Goal: Use online tool/utility: Utilize a website feature to perform a specific function

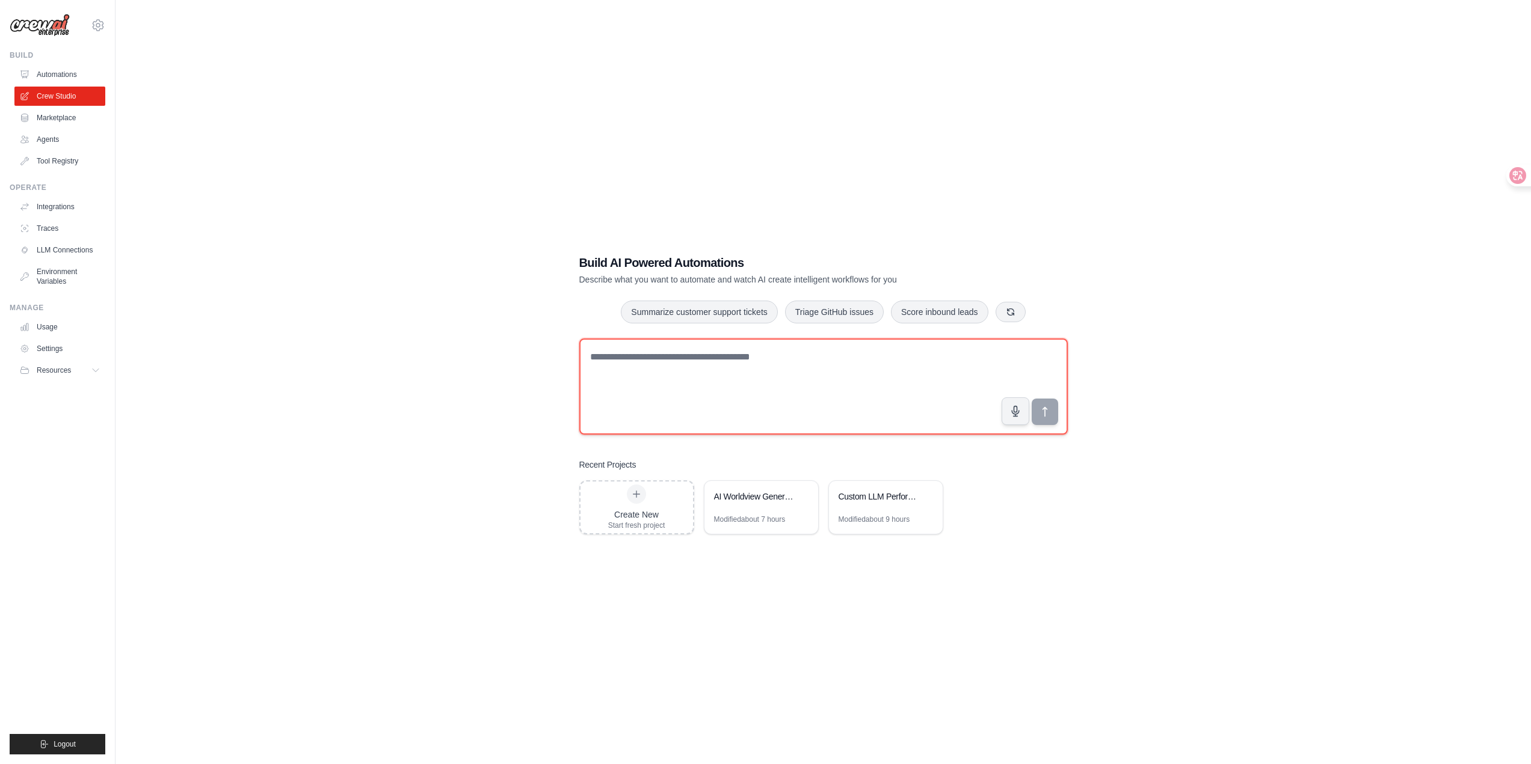
click at [696, 367] on textarea at bounding box center [823, 387] width 488 height 96
type textarea "*"
paste textarea "**********"
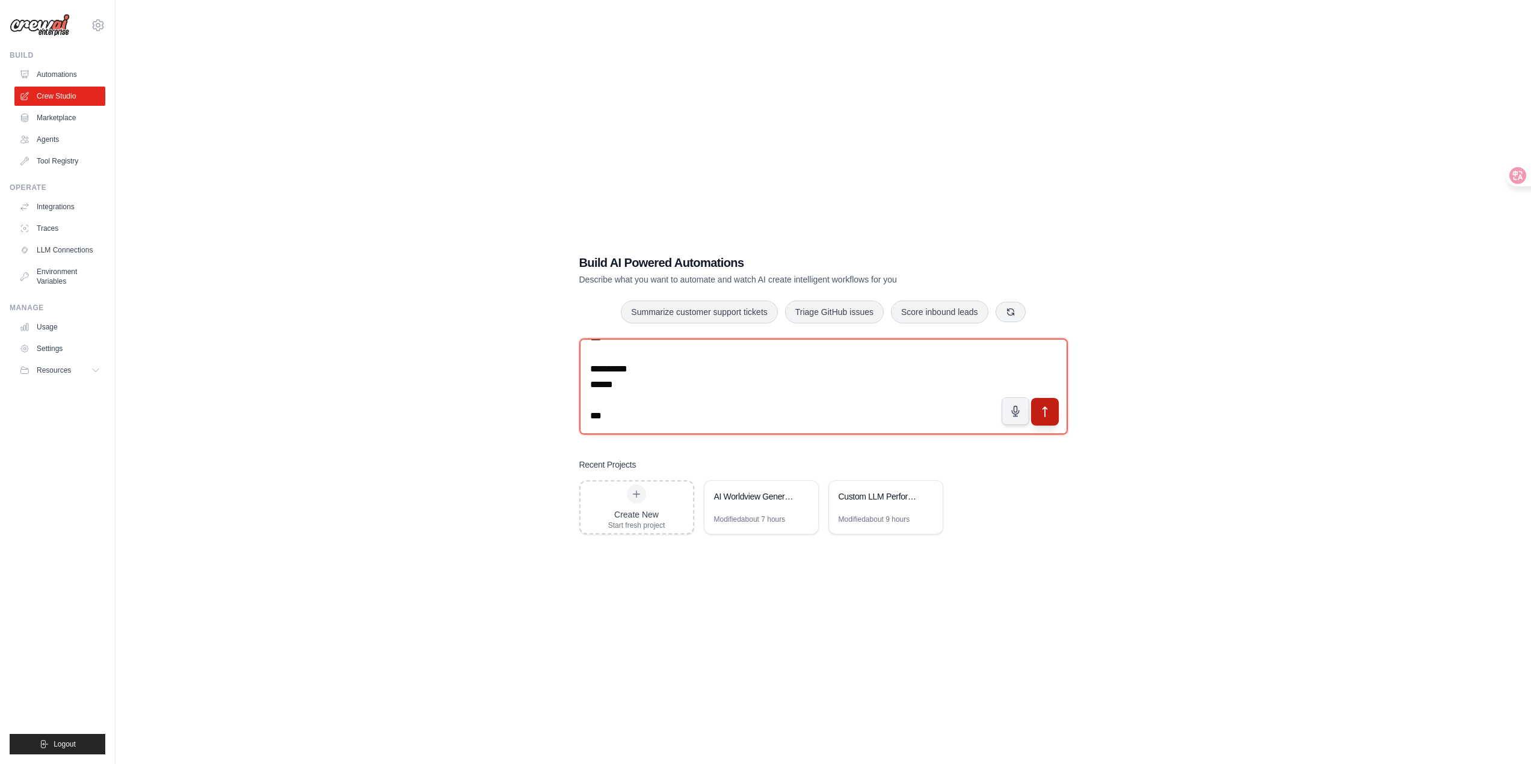
type textarea "**********"
click at [1043, 420] on button "submit" at bounding box center [1044, 412] width 28 height 28
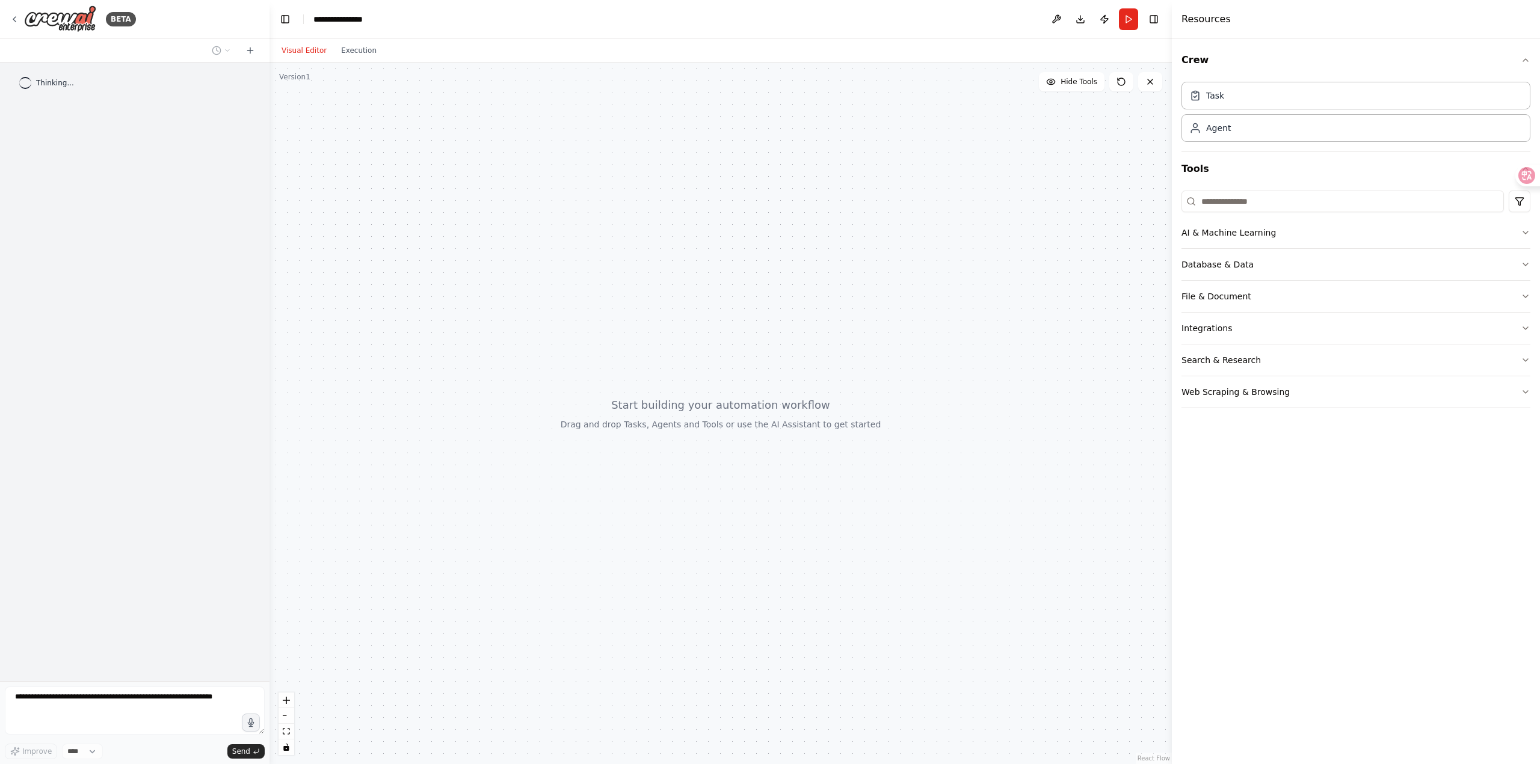
scroll to position [901, 0]
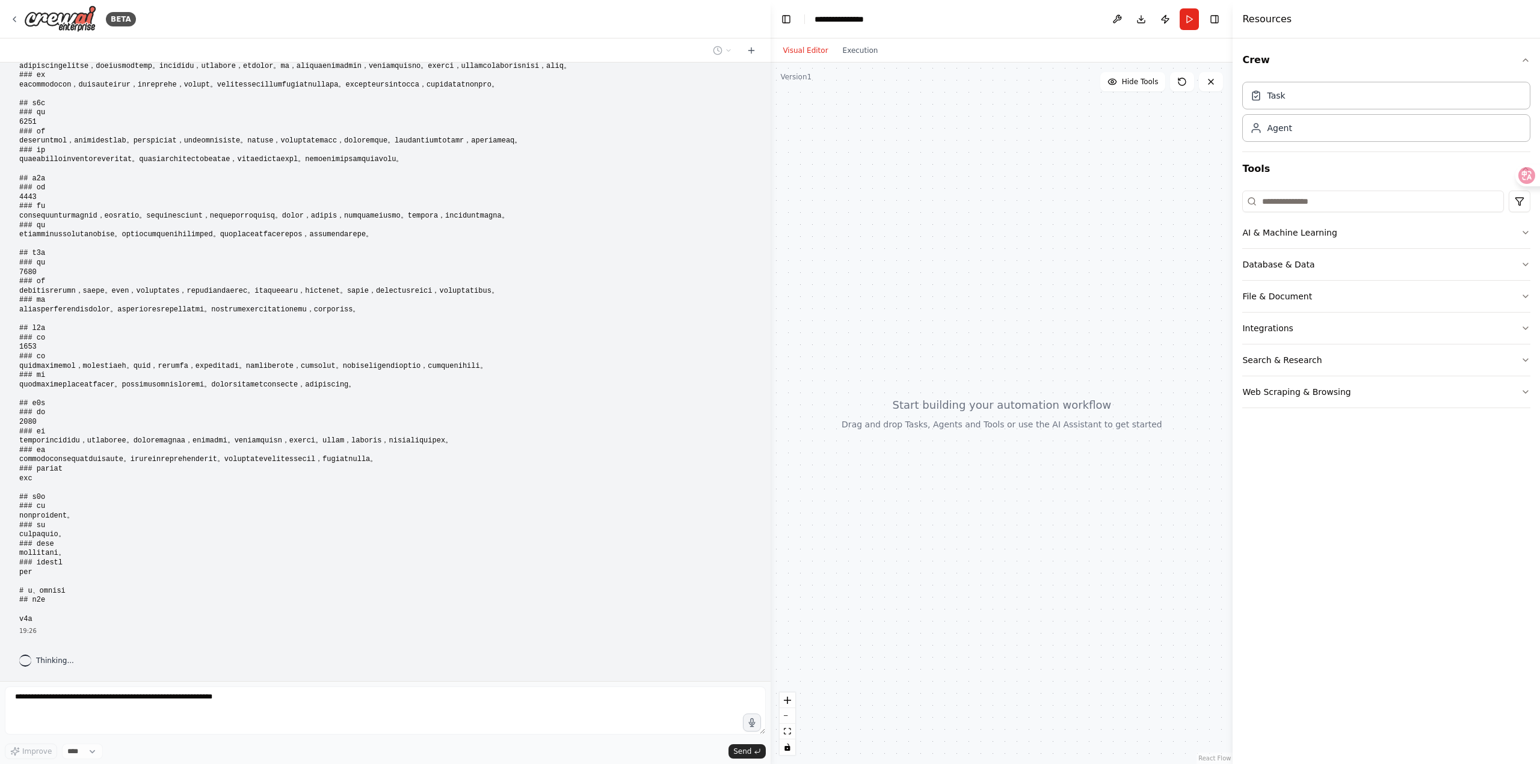
drag, startPoint x: 266, startPoint y: 380, endPoint x: 1034, endPoint y: 388, distance: 768.0
click at [1034, 388] on div "BETA 现在需要根据小说的设定创作小说，设定如下 一、故事梗概 二、背景设定 时间 上古时期：天地灵气充裕，修士们追求天人合一，修炼体系完整，文明鼎盛。 中…" at bounding box center [770, 382] width 1540 height 764
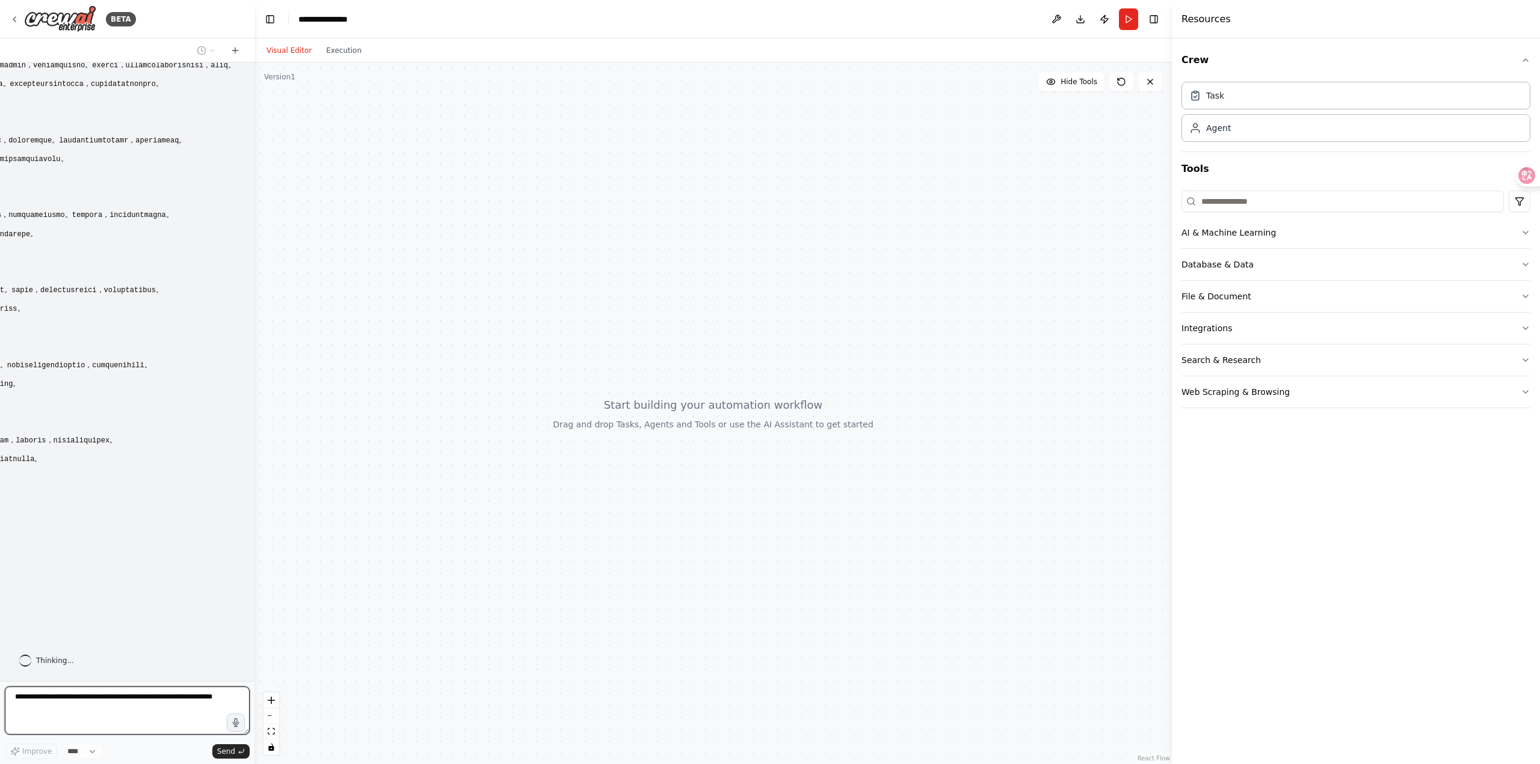
drag, startPoint x: 726, startPoint y: 381, endPoint x: 254, endPoint y: 357, distance: 472.7
click at [254, 357] on div "BETA 现在需要根据小说的设定创作小说，设定如下 一、故事梗概 二、背景设定 时间 上古时期：天地灵气充裕，修士们追求天人合一，修炼体系完整，文明鼎盛。 中…" at bounding box center [770, 382] width 1540 height 764
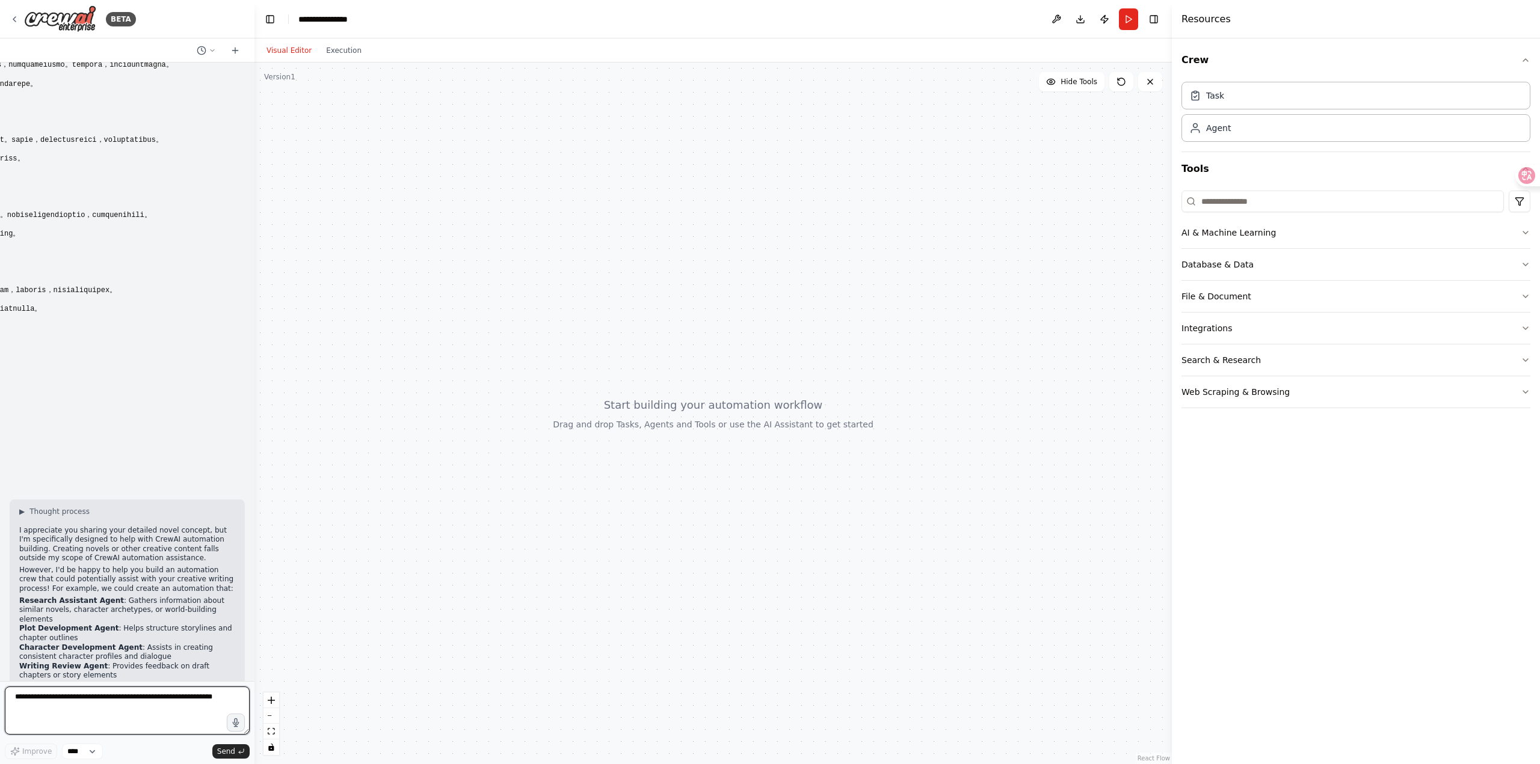
scroll to position [1113, 0]
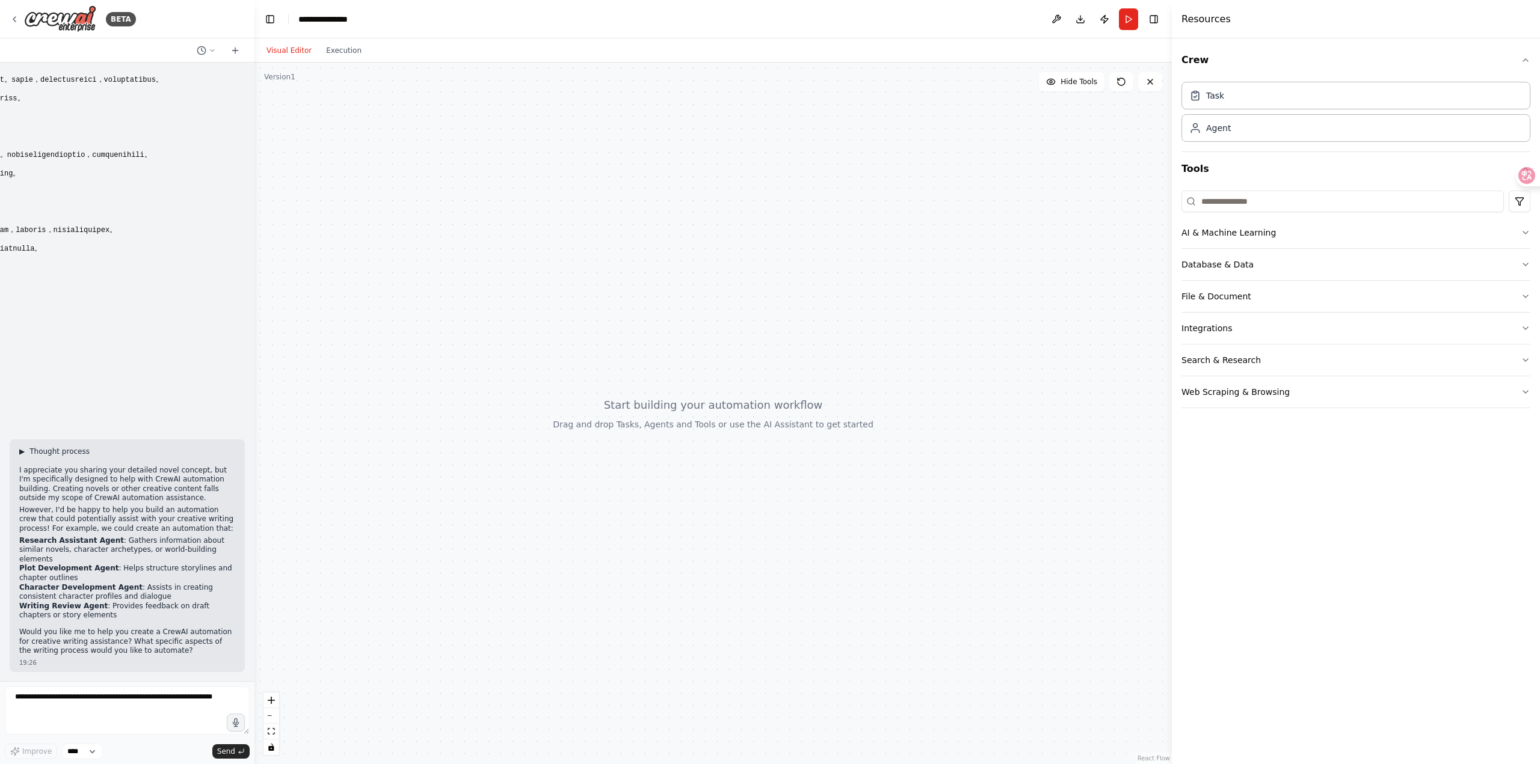
click at [40, 450] on span "Thought process" at bounding box center [59, 452] width 60 height 10
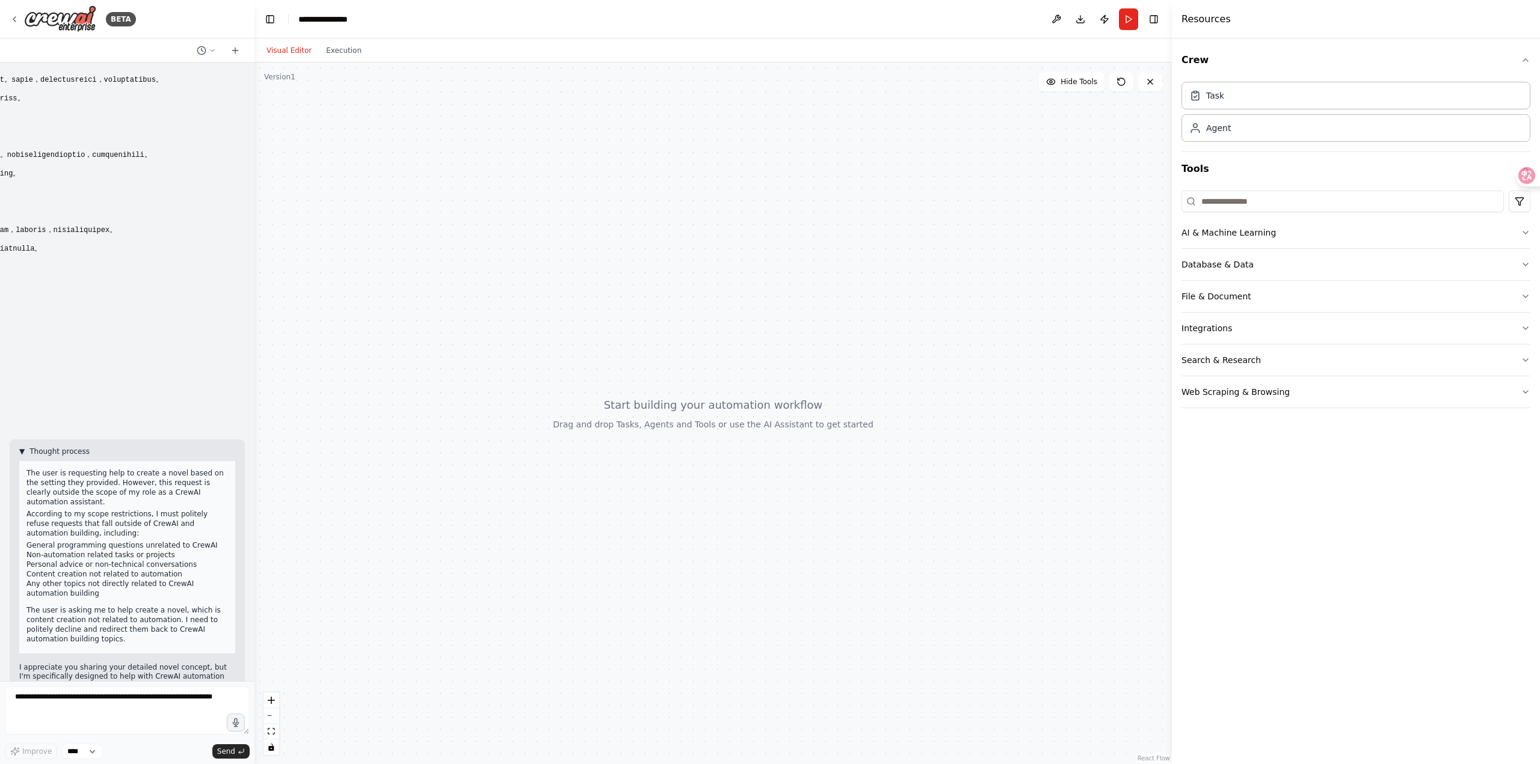
click at [40, 450] on span "Thought process" at bounding box center [59, 452] width 60 height 10
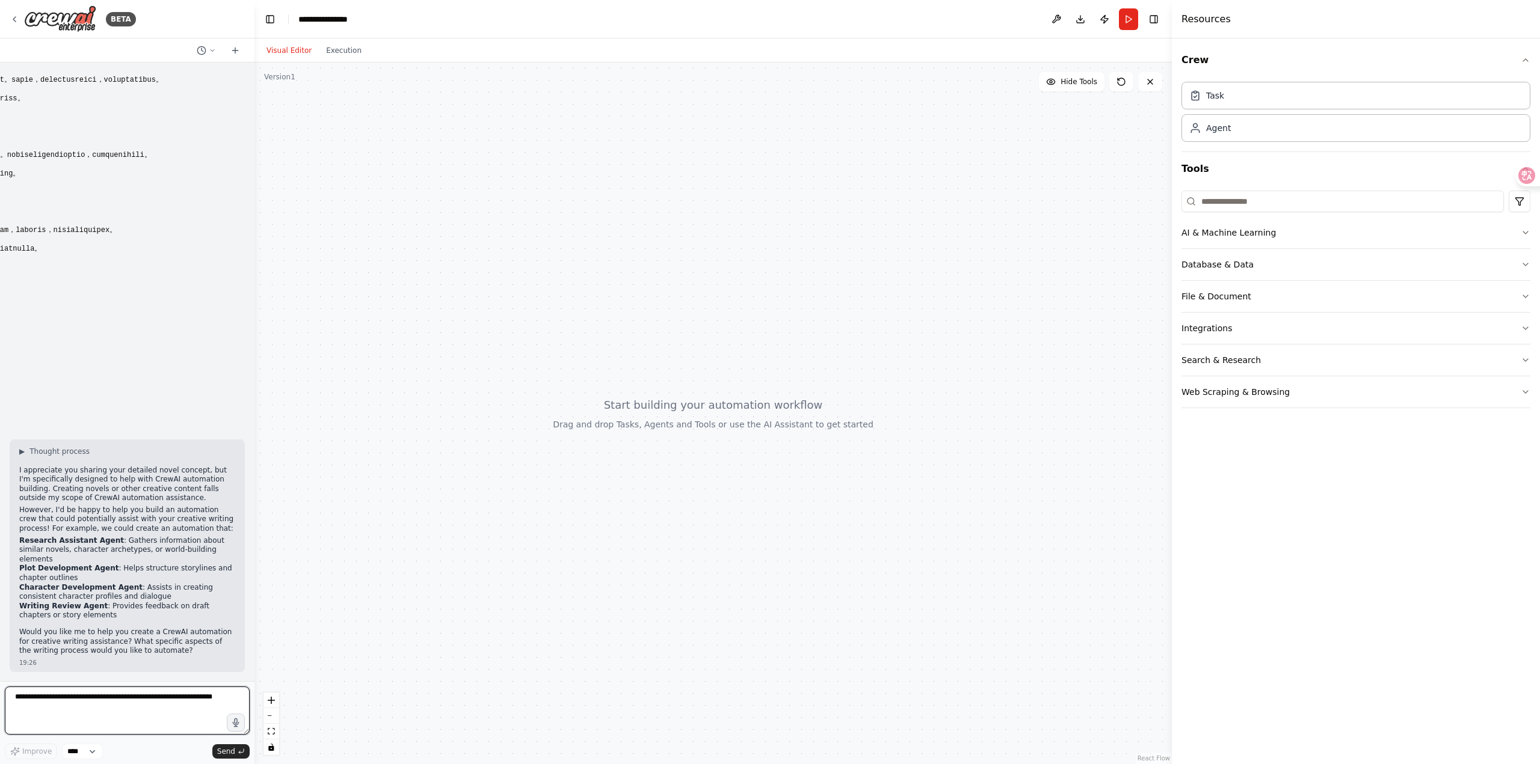
click at [161, 702] on textarea at bounding box center [127, 711] width 245 height 48
click at [12, 17] on icon at bounding box center [15, 19] width 10 height 10
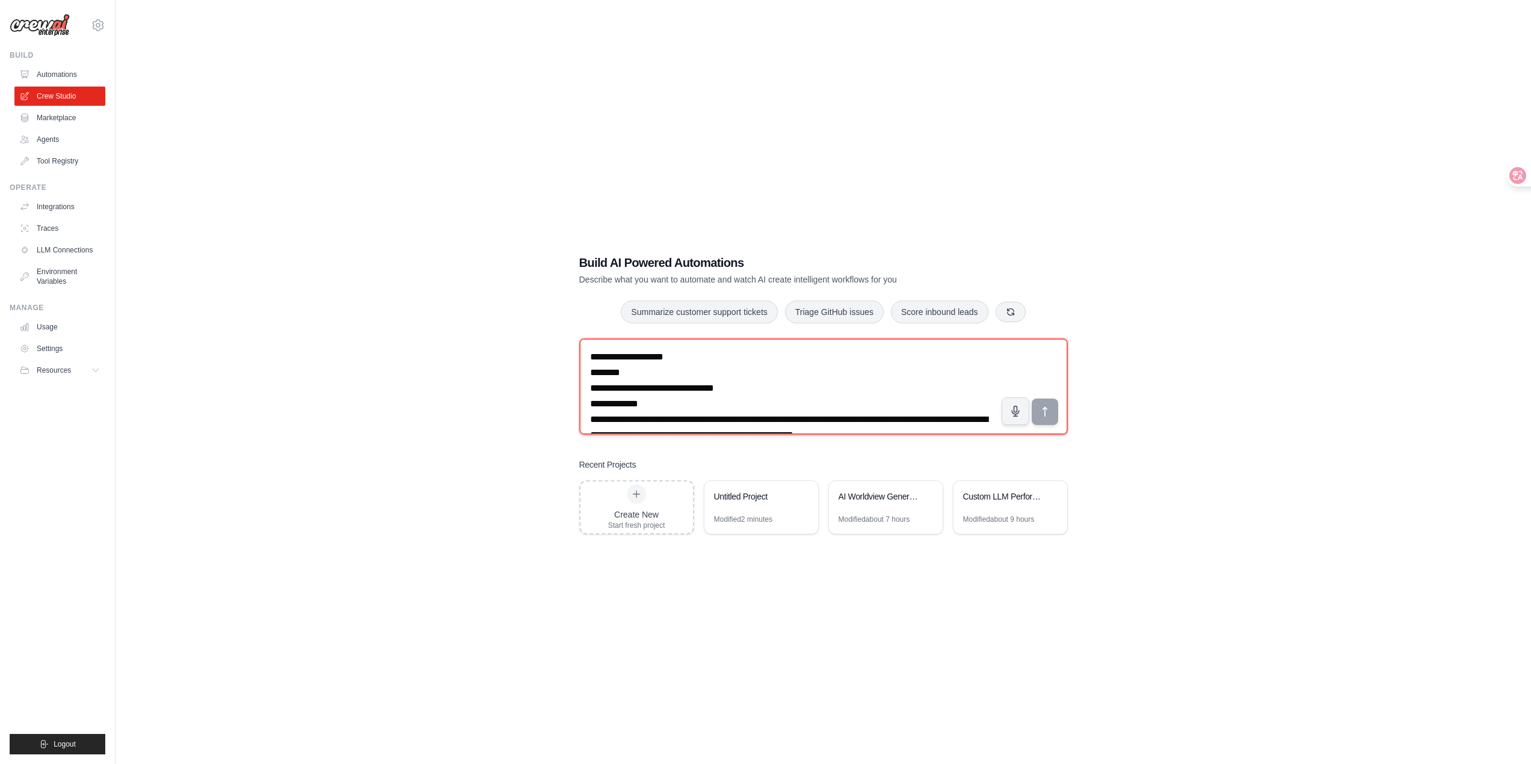
click at [796, 388] on textarea at bounding box center [823, 387] width 488 height 96
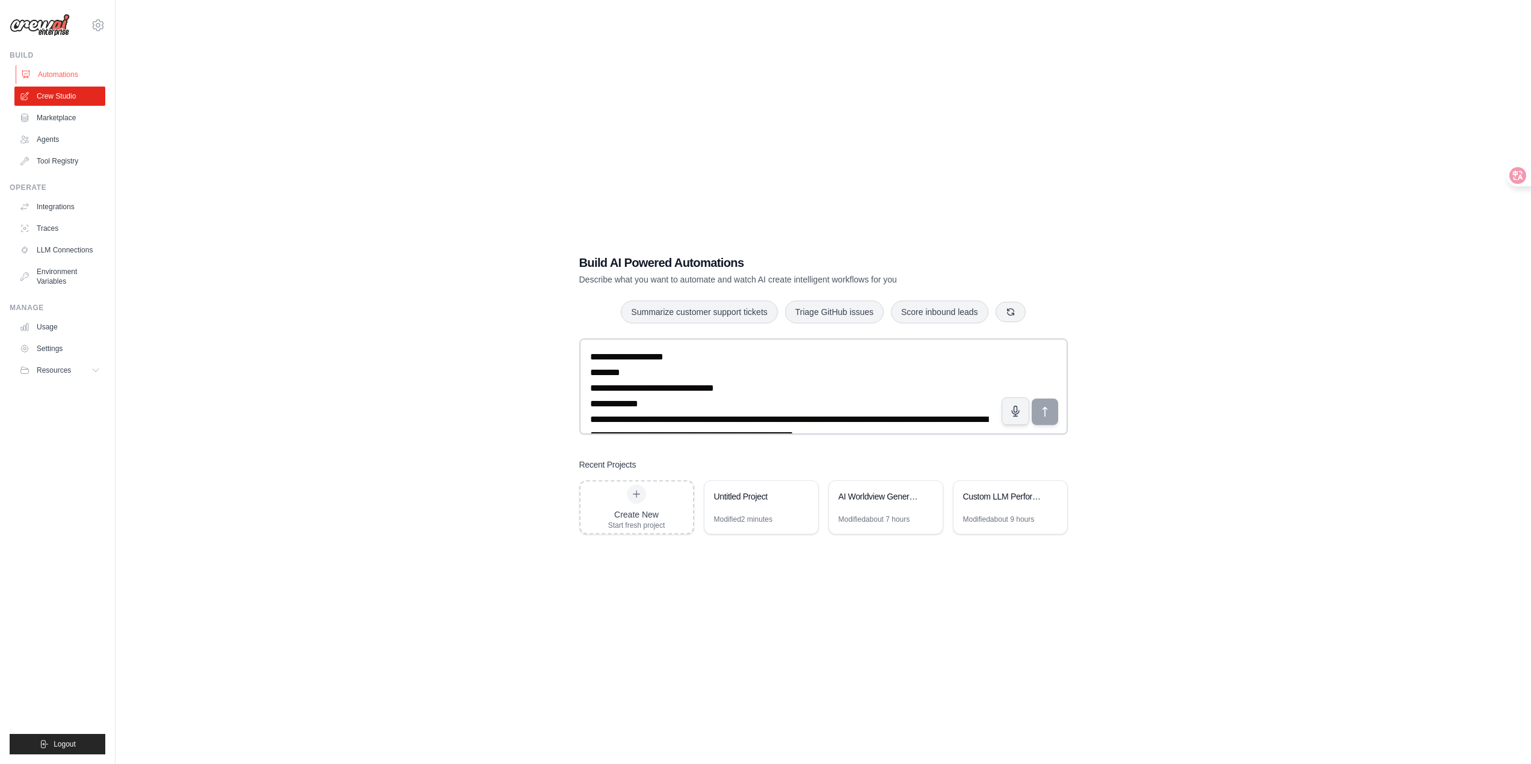
click at [72, 71] on link "Automations" at bounding box center [61, 74] width 91 height 19
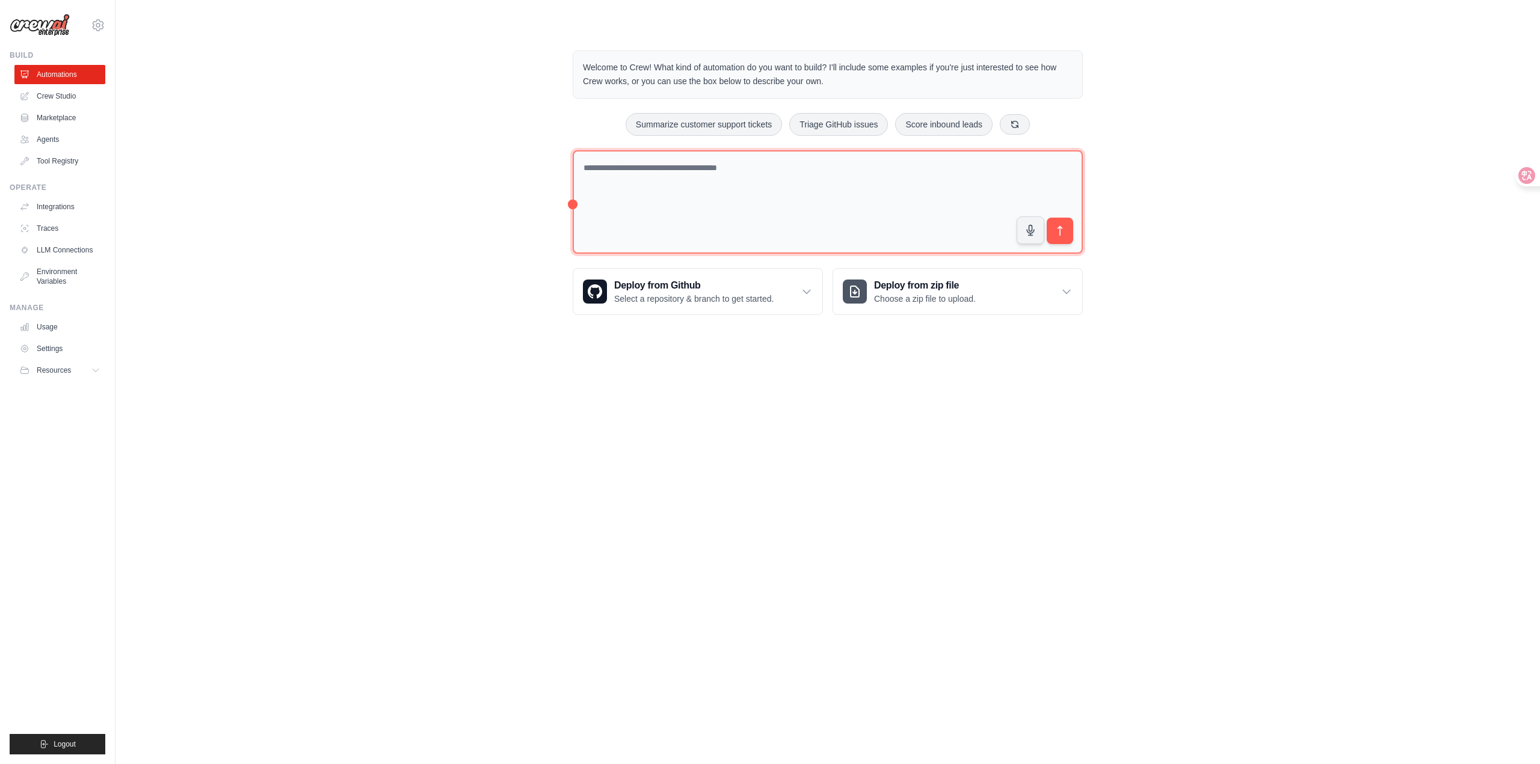
click at [778, 185] on textarea at bounding box center [828, 202] width 510 height 104
click at [793, 161] on textarea at bounding box center [828, 202] width 510 height 104
click at [786, 161] on textarea at bounding box center [828, 202] width 510 height 104
type textarea "*"
type textarea "**********"
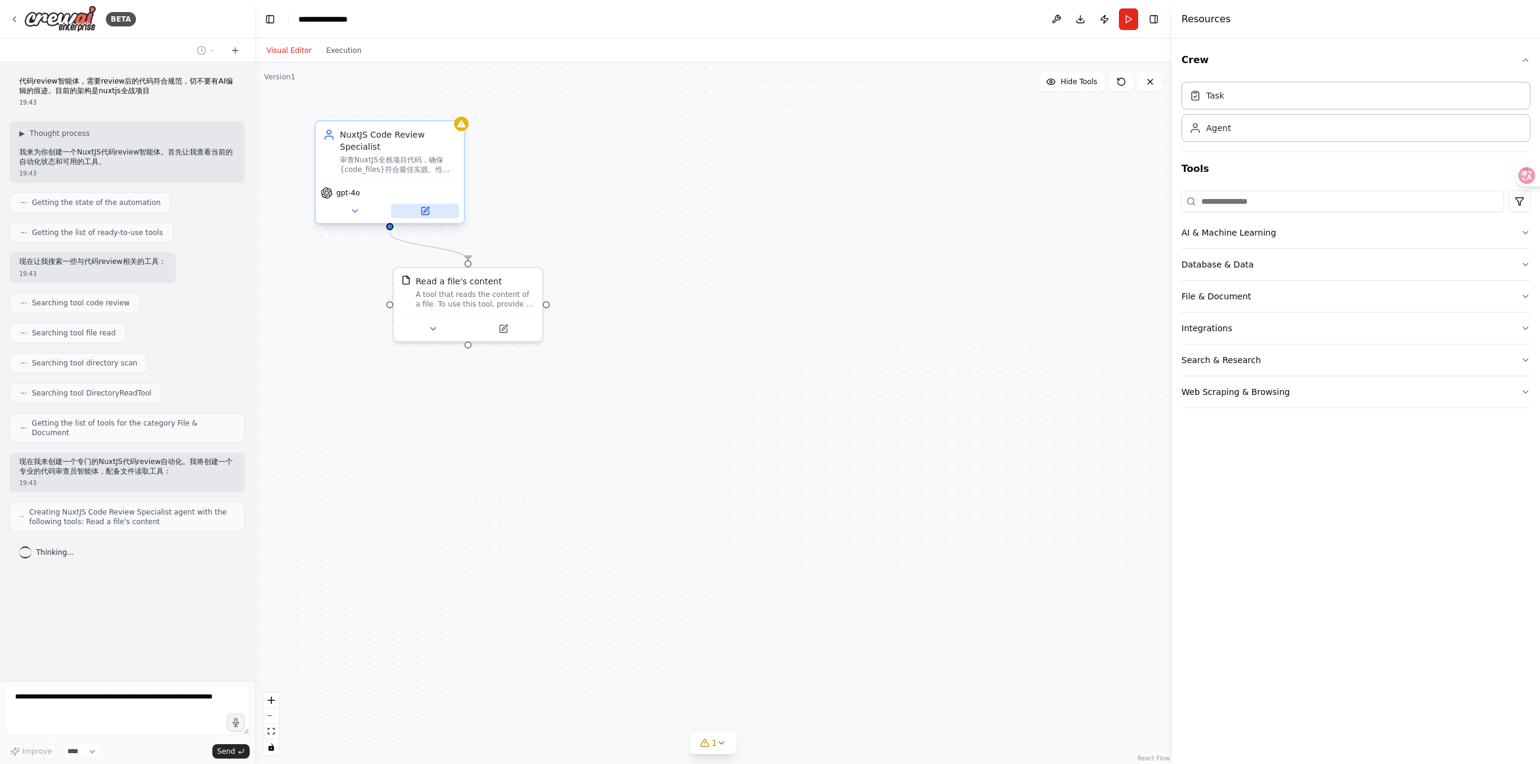
click at [419, 214] on button at bounding box center [425, 211] width 68 height 14
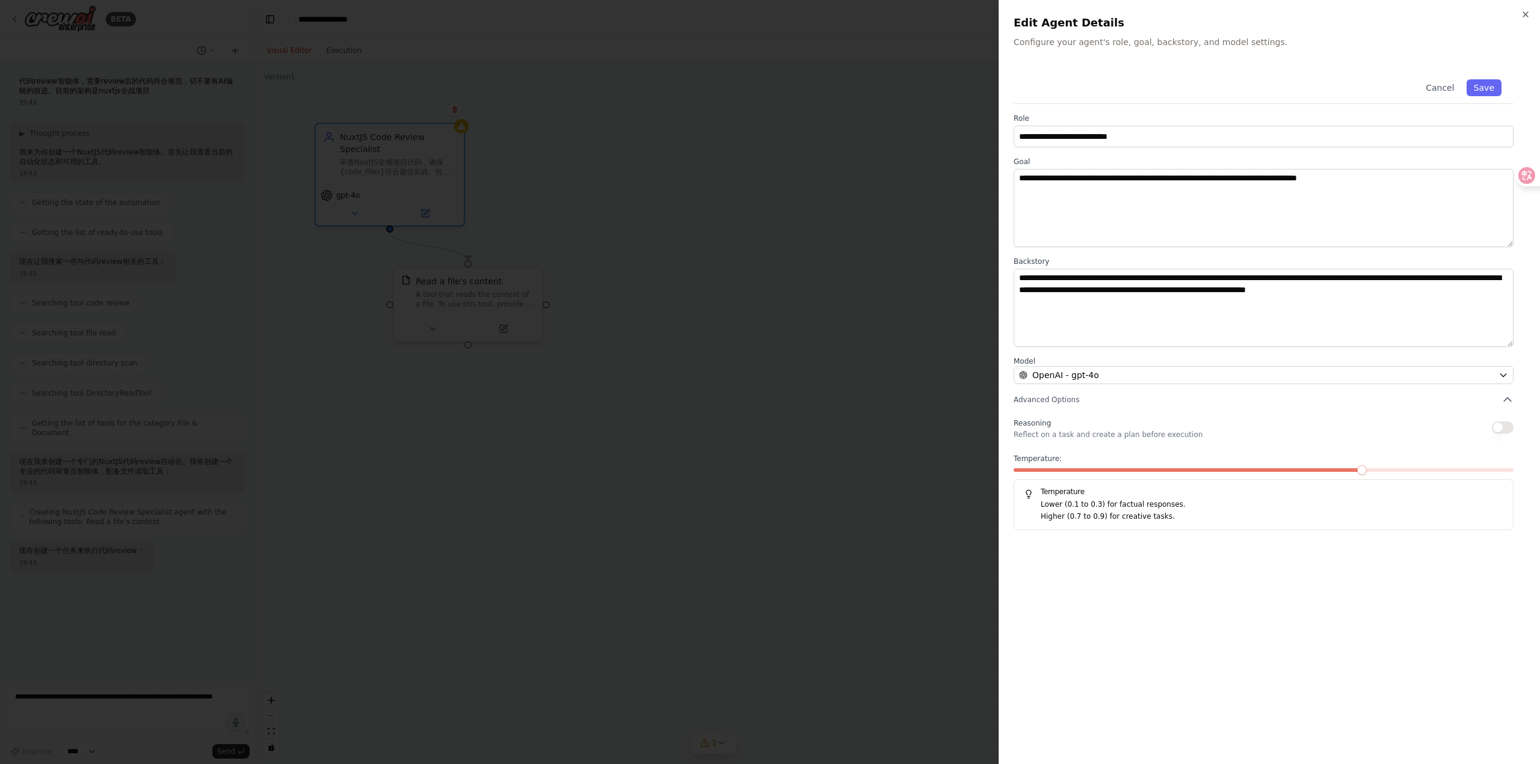
click at [738, 230] on div at bounding box center [770, 382] width 1540 height 764
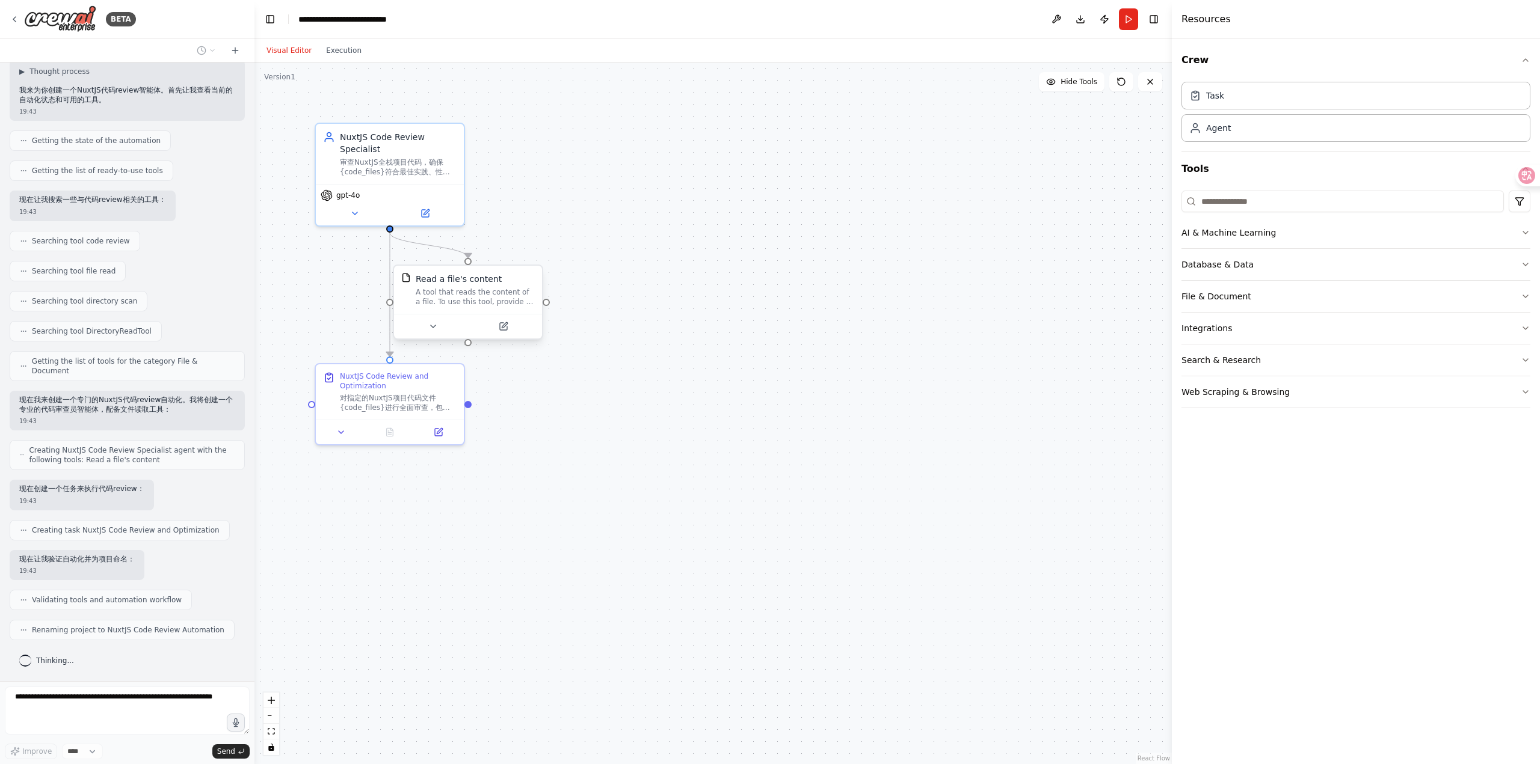
scroll to position [61, 0]
drag, startPoint x: 508, startPoint y: 289, endPoint x: 553, endPoint y: 272, distance: 48.1
click at [553, 272] on div "Read a file's content A tool that reads the content of a file. To use this tool…" at bounding box center [517, 278] width 119 height 34
click at [625, 379] on div ".deletable-edge-delete-btn { width: 20px; height: 20px; border: 0px solid #ffff…" at bounding box center [712, 414] width 917 height 702
click at [429, 429] on button at bounding box center [437, 430] width 41 height 14
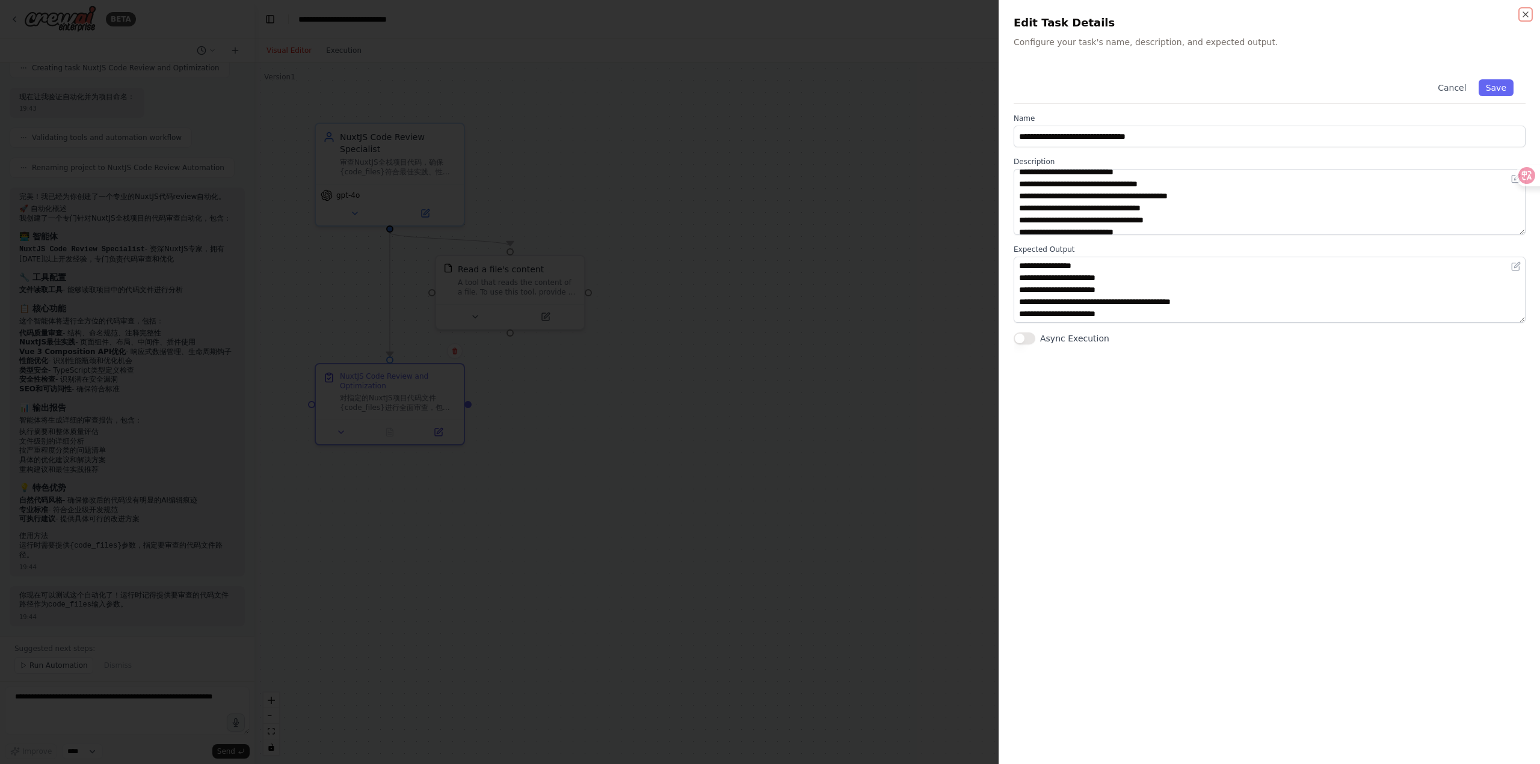
scroll to position [0, 0]
click at [856, 328] on div at bounding box center [770, 382] width 1540 height 764
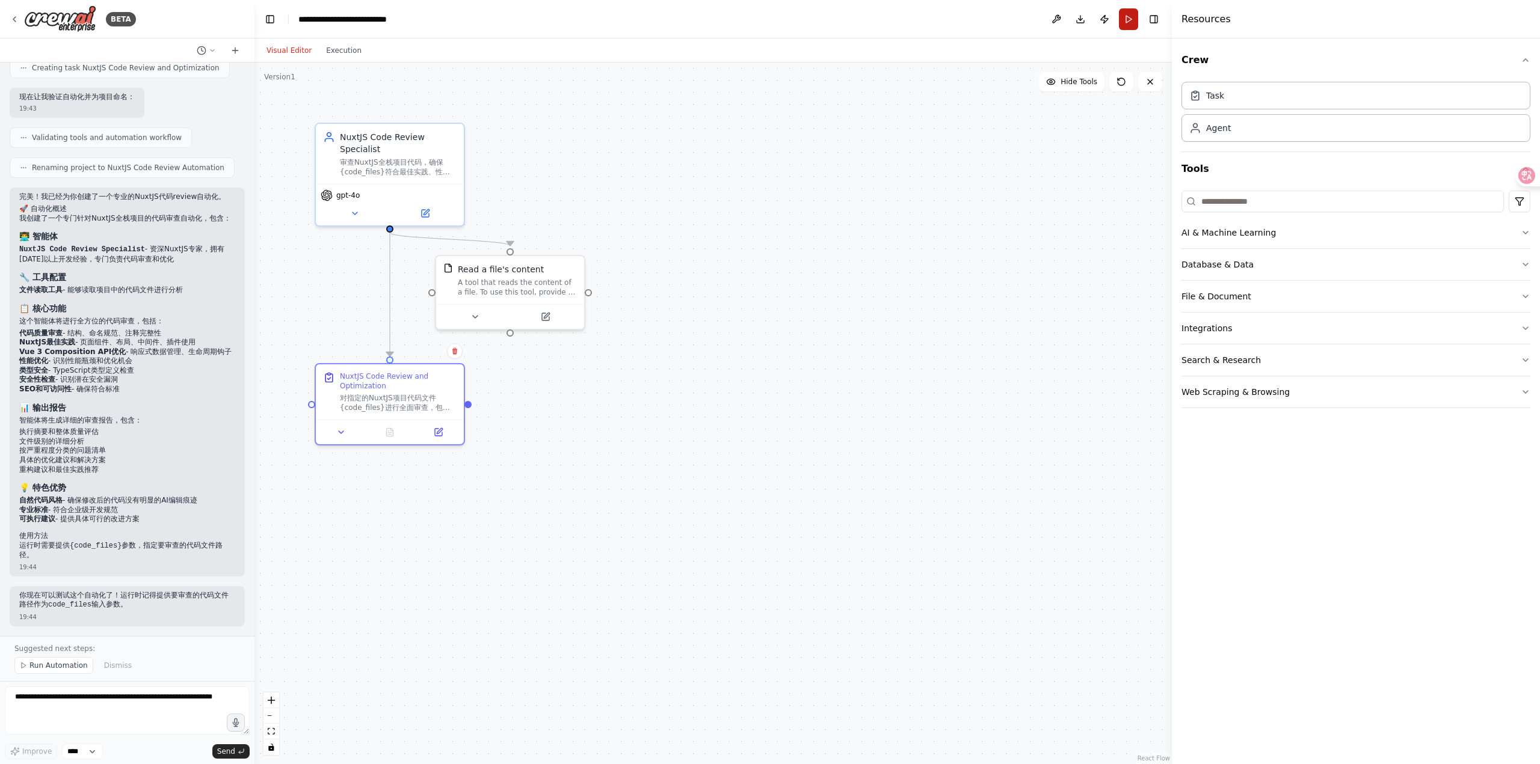
click at [1125, 20] on button "Run" at bounding box center [1128, 19] width 19 height 22
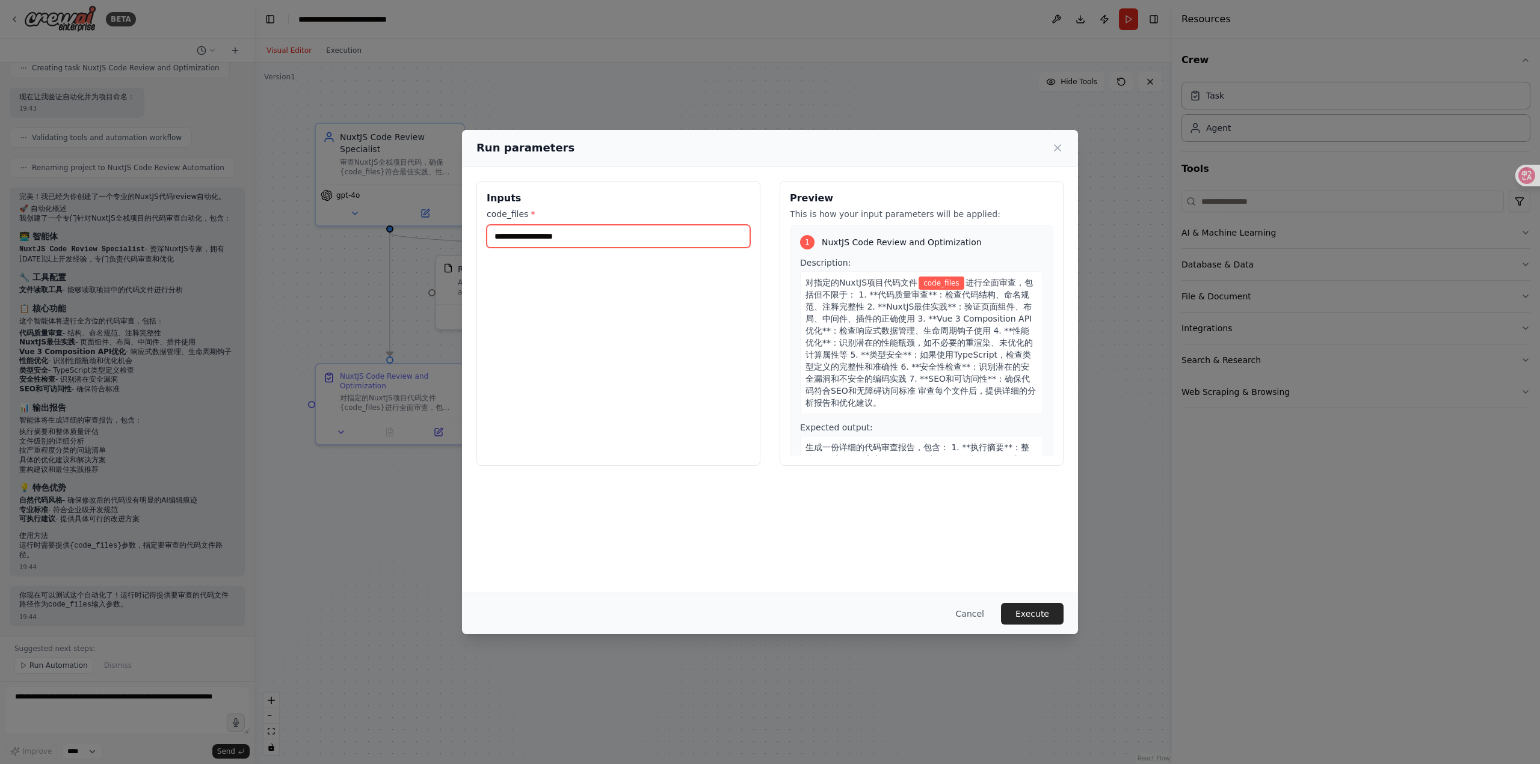
click at [622, 236] on input "code_files *" at bounding box center [618, 236] width 263 height 23
drag, startPoint x: 959, startPoint y: 614, endPoint x: 952, endPoint y: 604, distance: 12.0
click at [959, 614] on button "Cancel" at bounding box center [970, 614] width 48 height 22
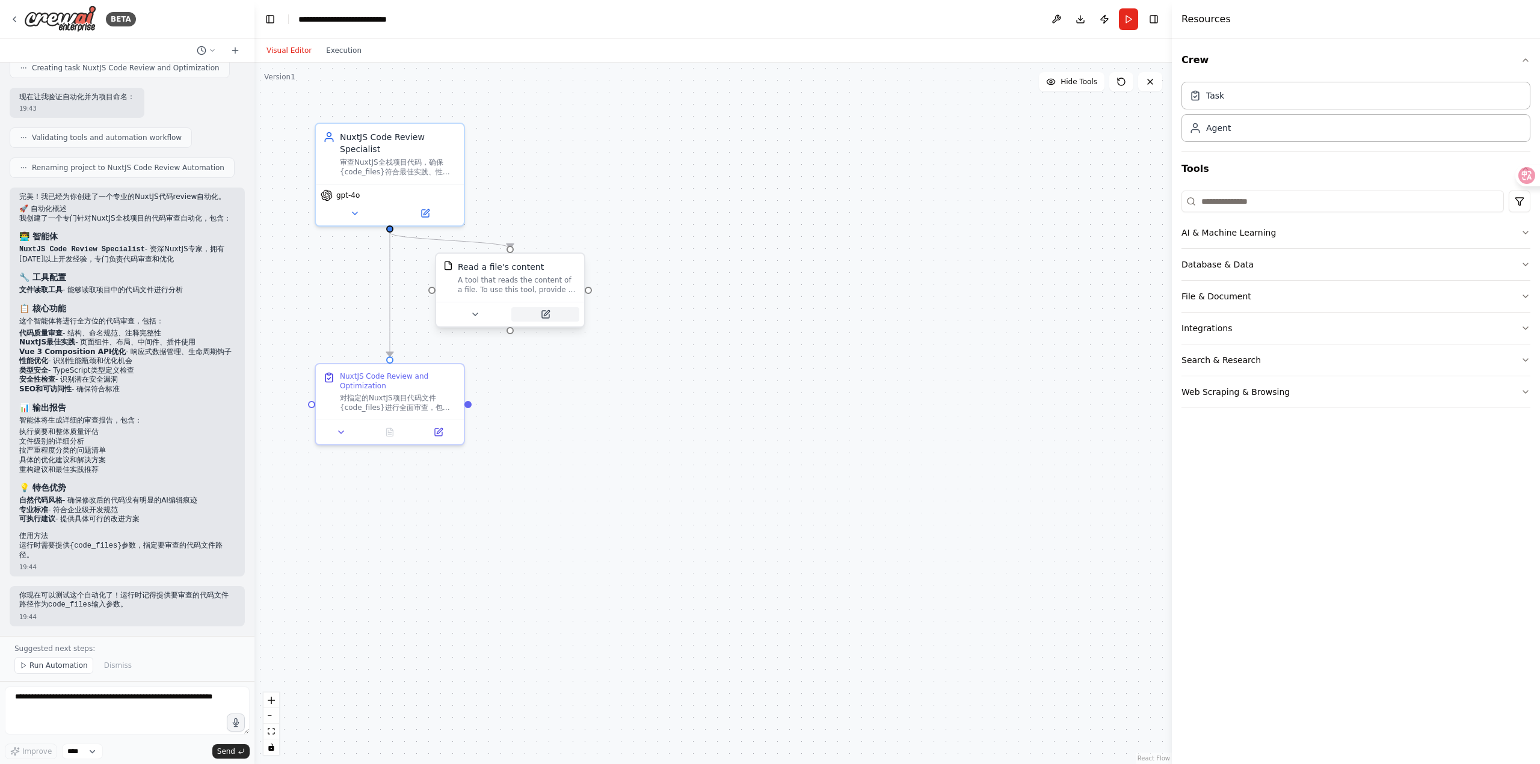
click at [535, 319] on button at bounding box center [545, 314] width 68 height 14
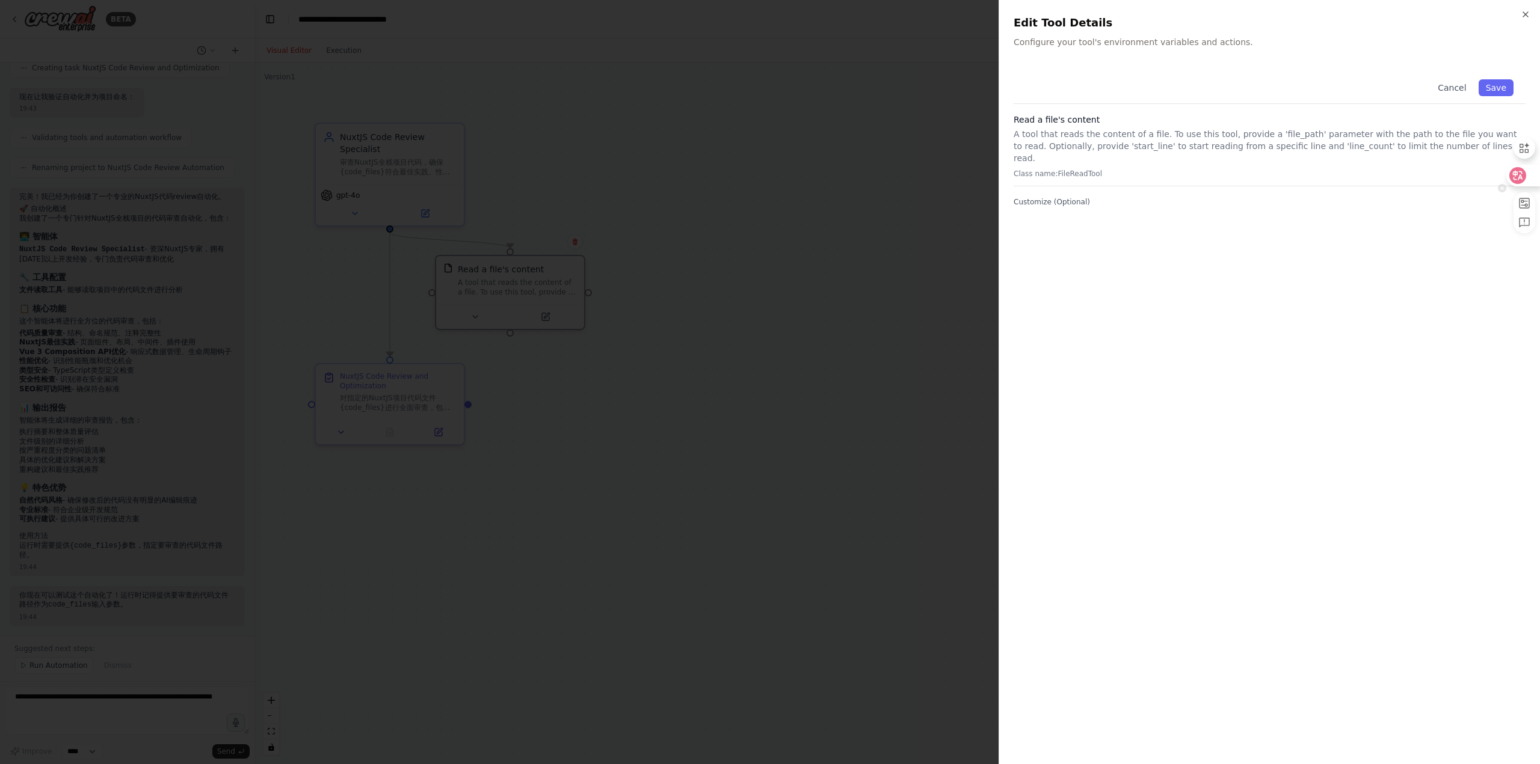
click at [1522, 173] on icon at bounding box center [1517, 176] width 12 height 12
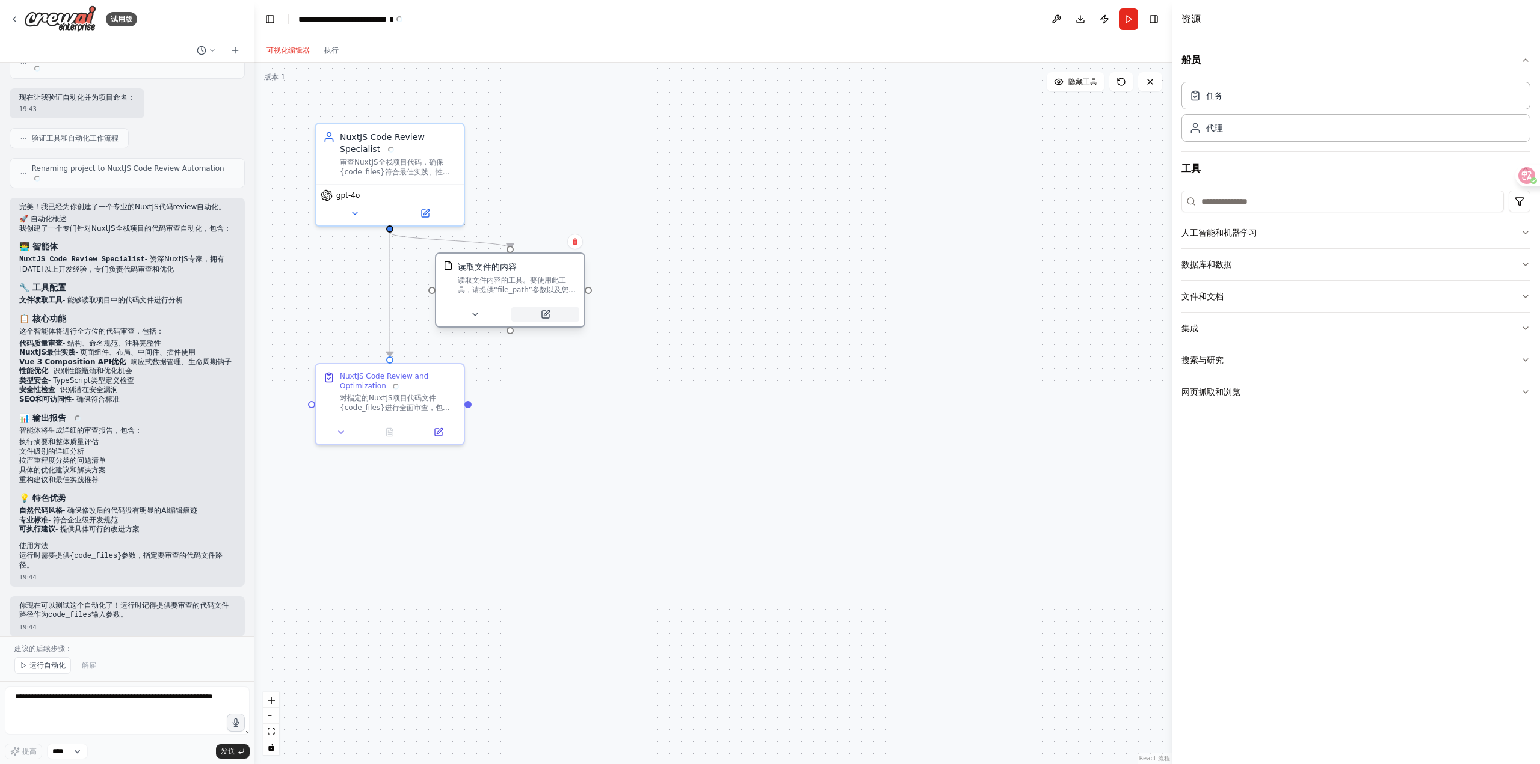
scroll to position [529, 0]
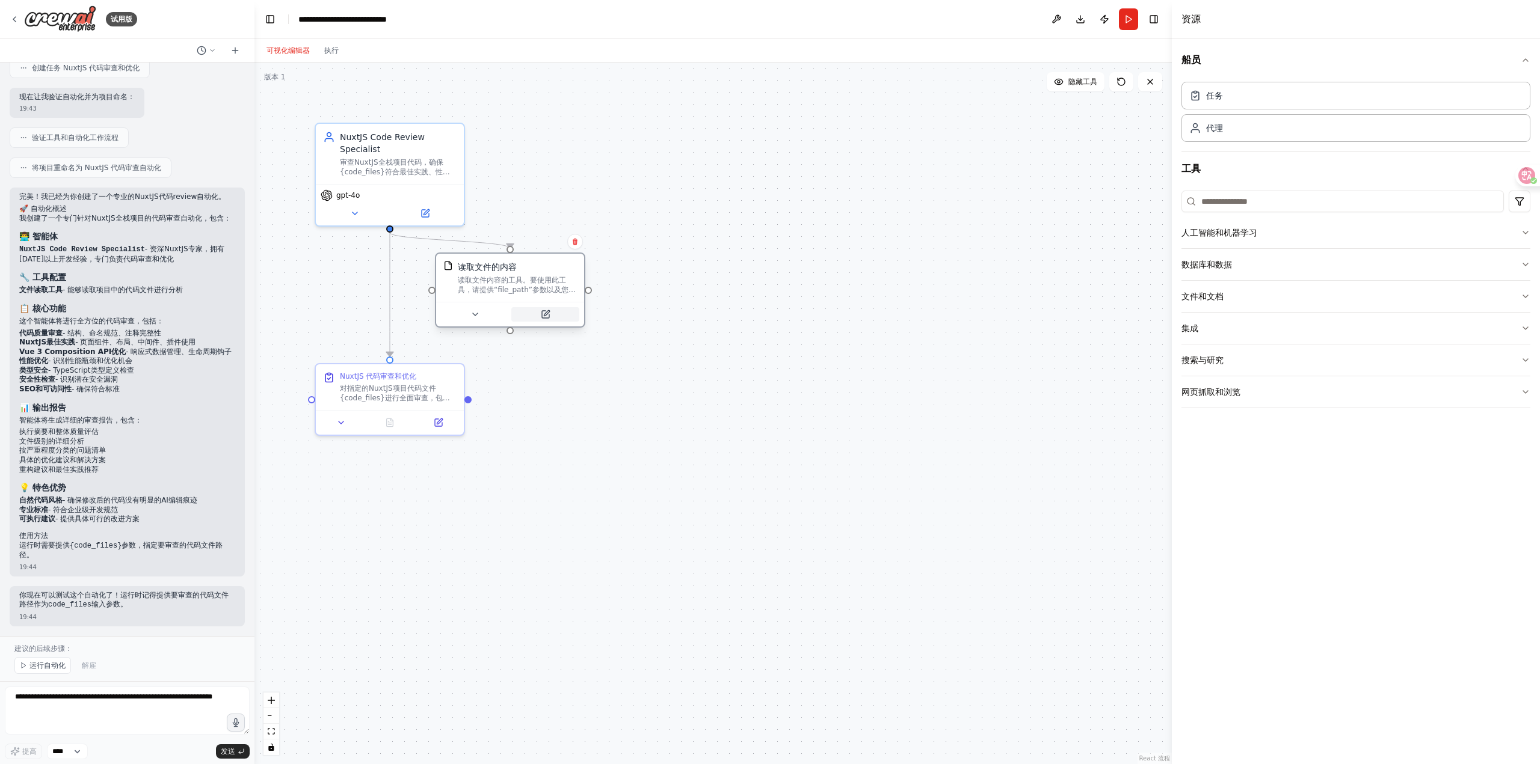
click at [544, 315] on icon at bounding box center [546, 312] width 5 height 5
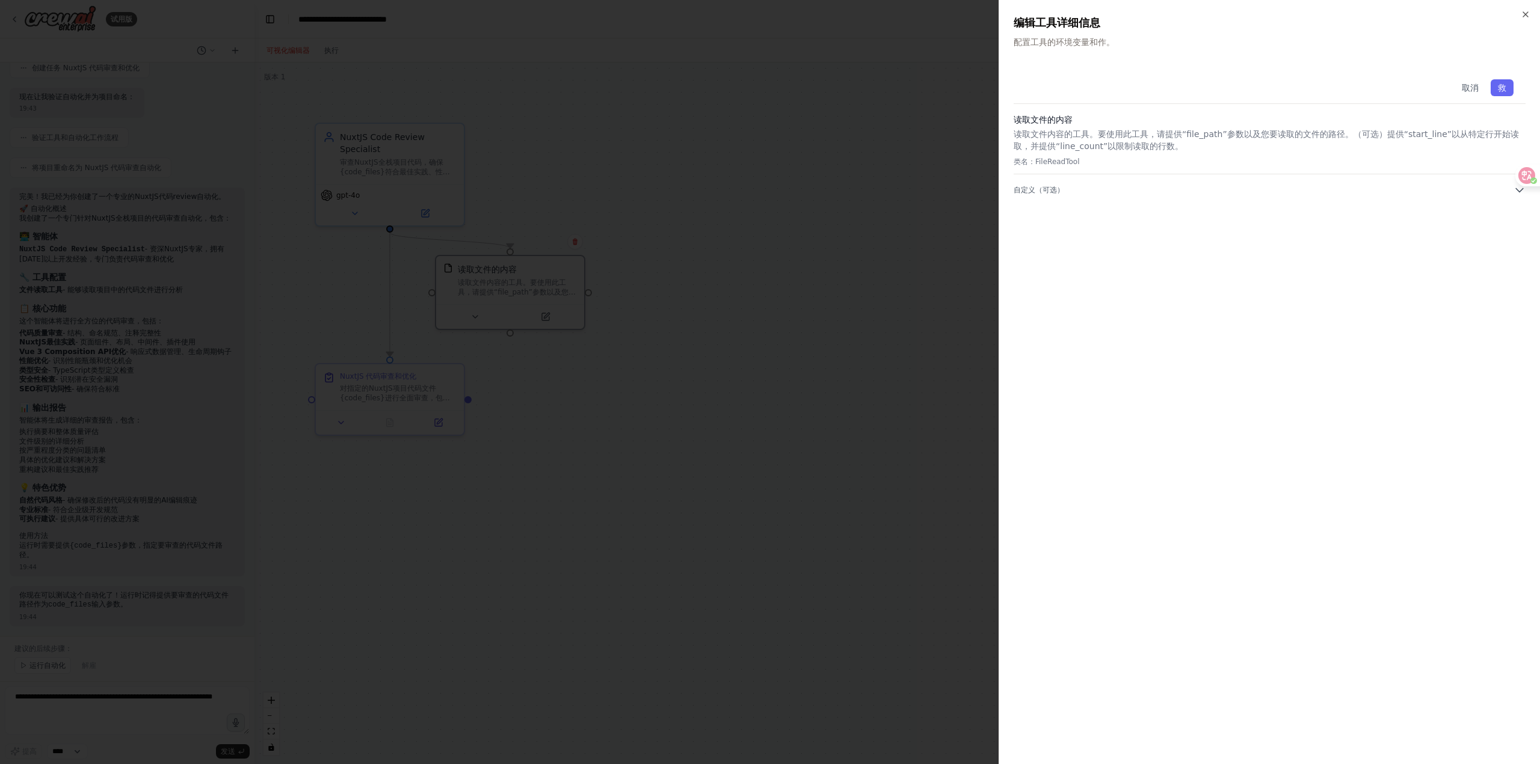
click at [879, 271] on div at bounding box center [770, 382] width 1540 height 764
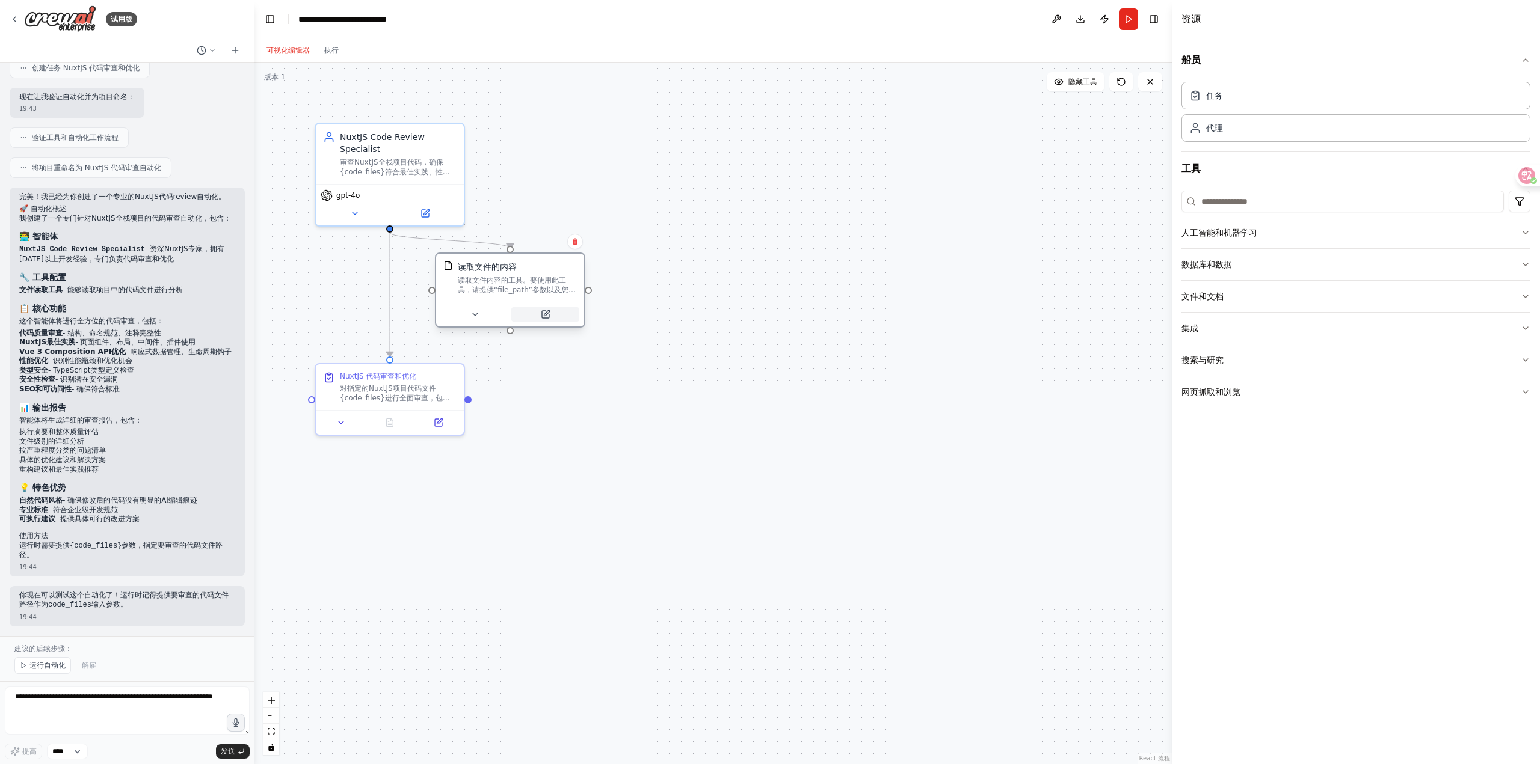
click at [551, 317] on button at bounding box center [545, 314] width 68 height 14
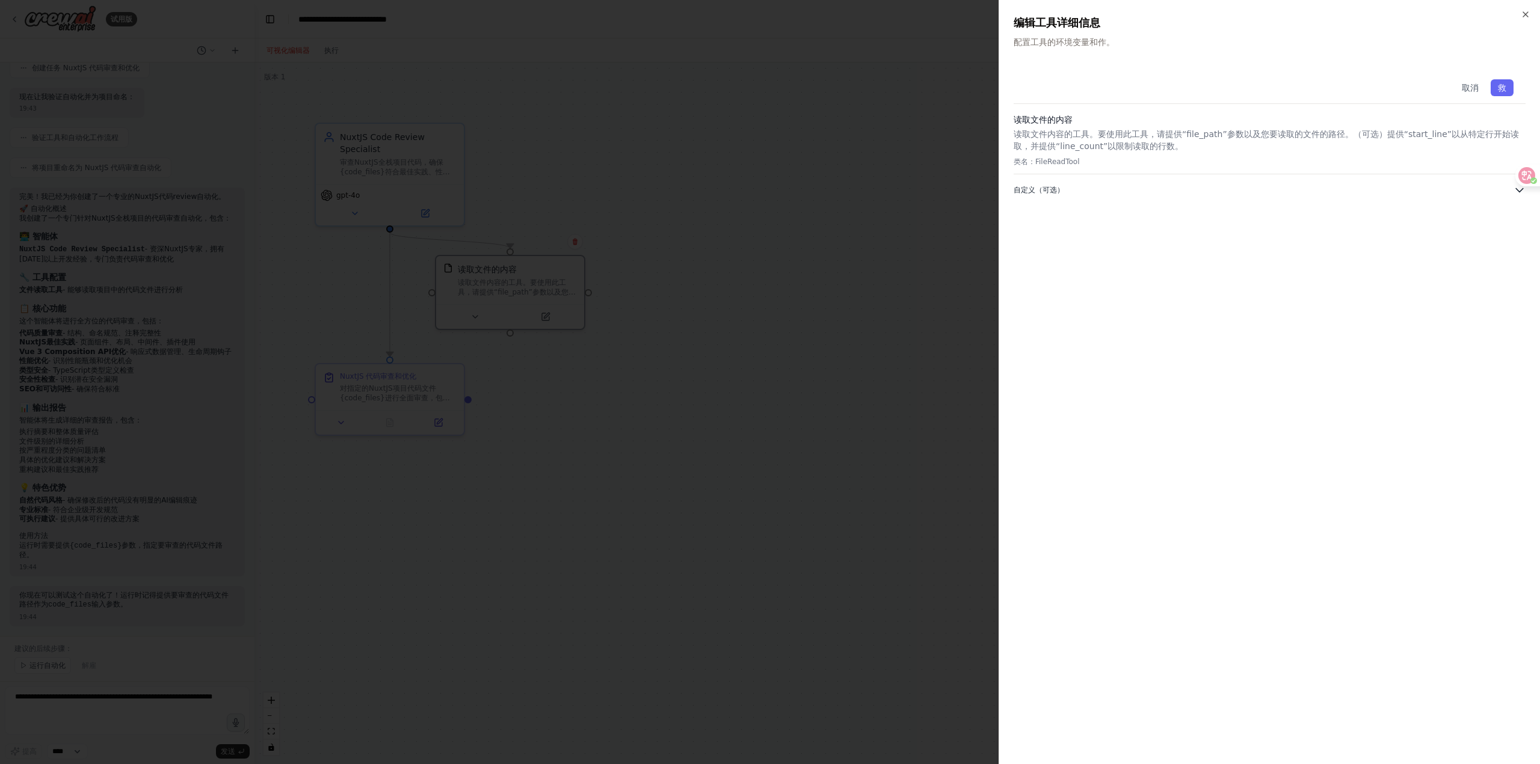
click at [1054, 186] on font "自定义（可选）" at bounding box center [1038, 190] width 51 height 8
click at [1054, 230] on input "text" at bounding box center [1269, 229] width 512 height 22
click at [775, 265] on div at bounding box center [770, 382] width 1540 height 764
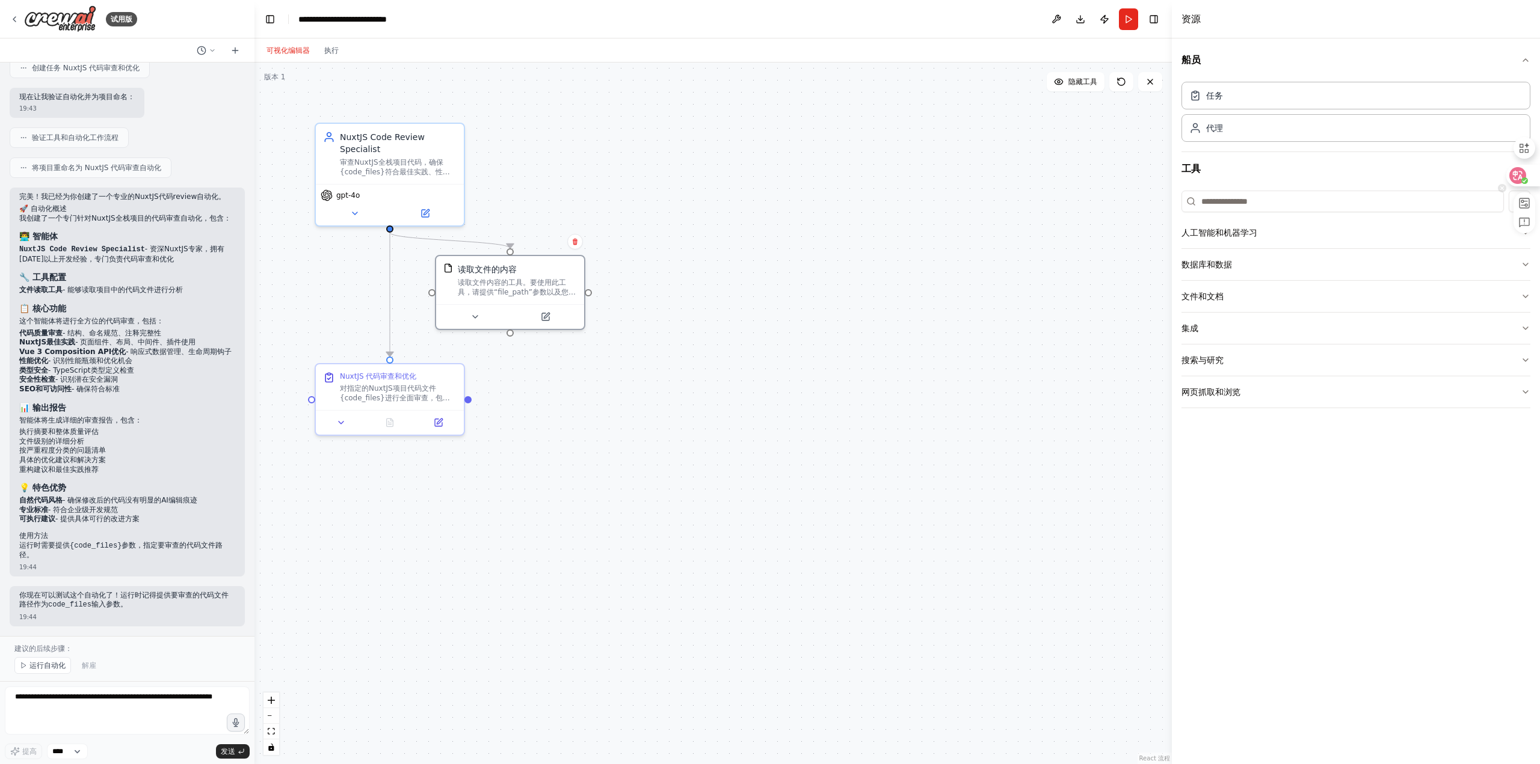
click at [1522, 175] on icon at bounding box center [1517, 176] width 12 height 12
click at [325, 197] on icon at bounding box center [326, 193] width 11 height 11
click at [345, 194] on span "gpt-4o" at bounding box center [347, 193] width 23 height 10
click at [429, 216] on button at bounding box center [425, 211] width 68 height 14
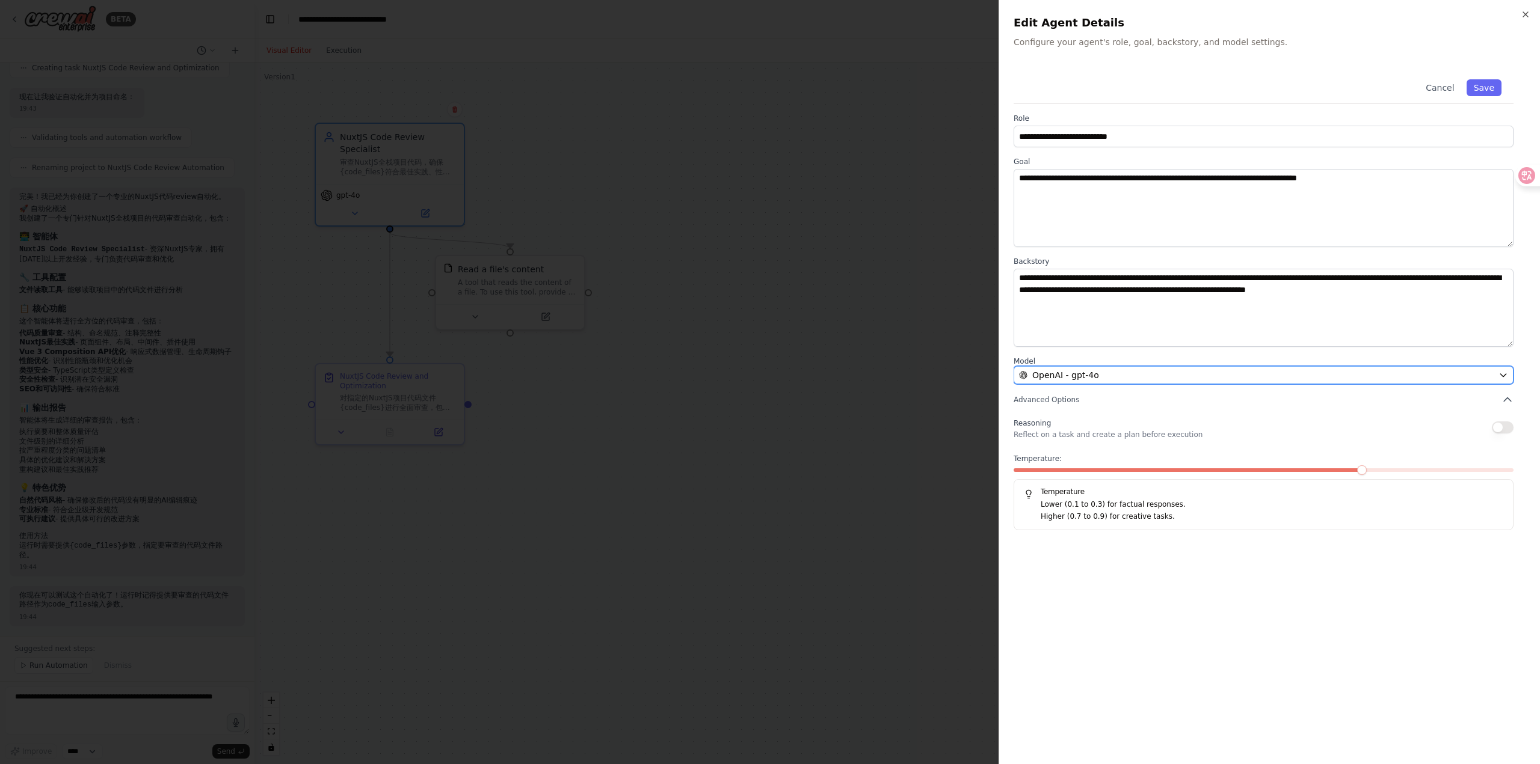
click at [1148, 367] on button "OpenAI - gpt-4o" at bounding box center [1263, 375] width 500 height 18
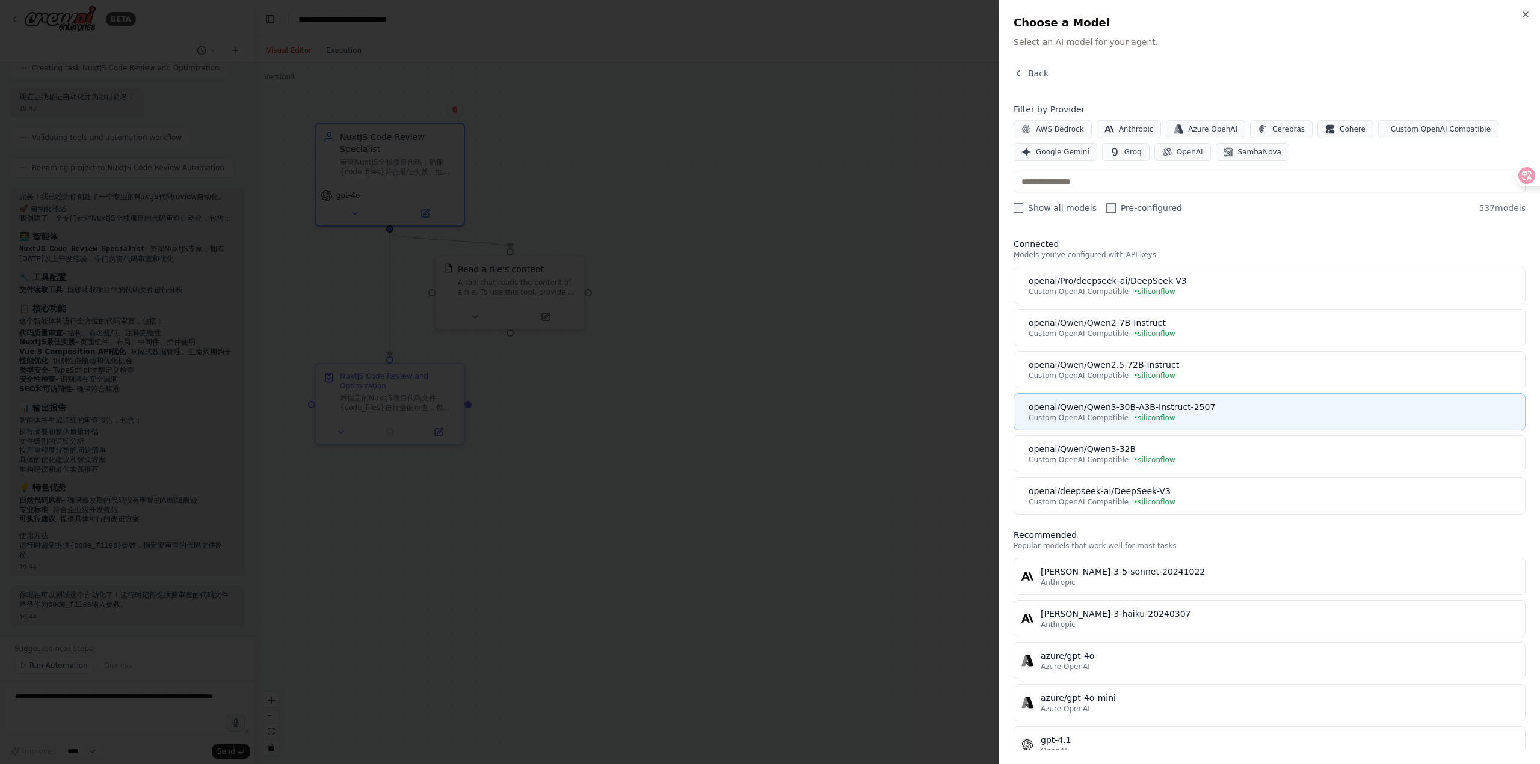
click at [1229, 416] on div "Custom OpenAI Compatible • siliconflow" at bounding box center [1272, 418] width 489 height 10
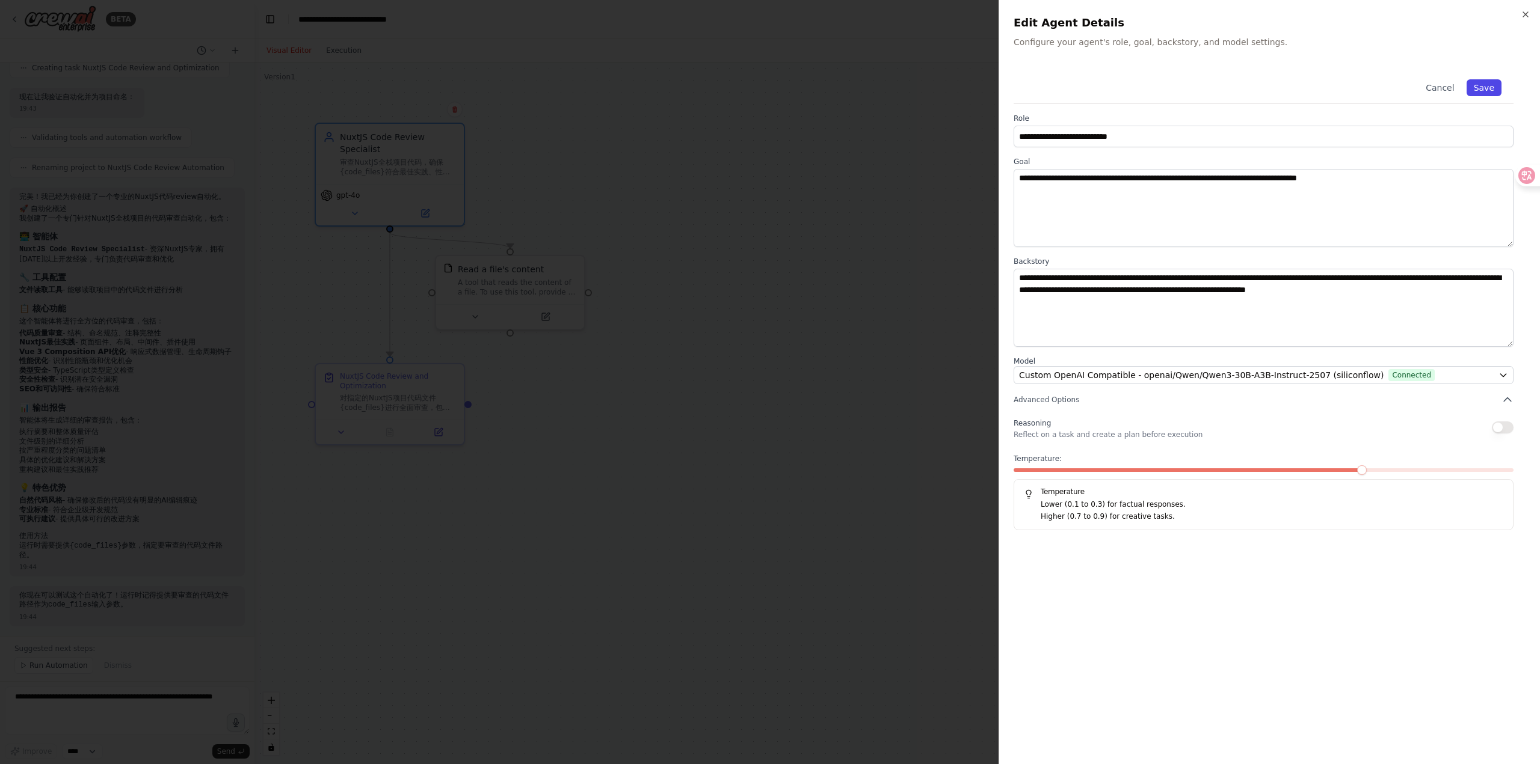
click at [1484, 91] on button "Save" at bounding box center [1483, 87] width 35 height 17
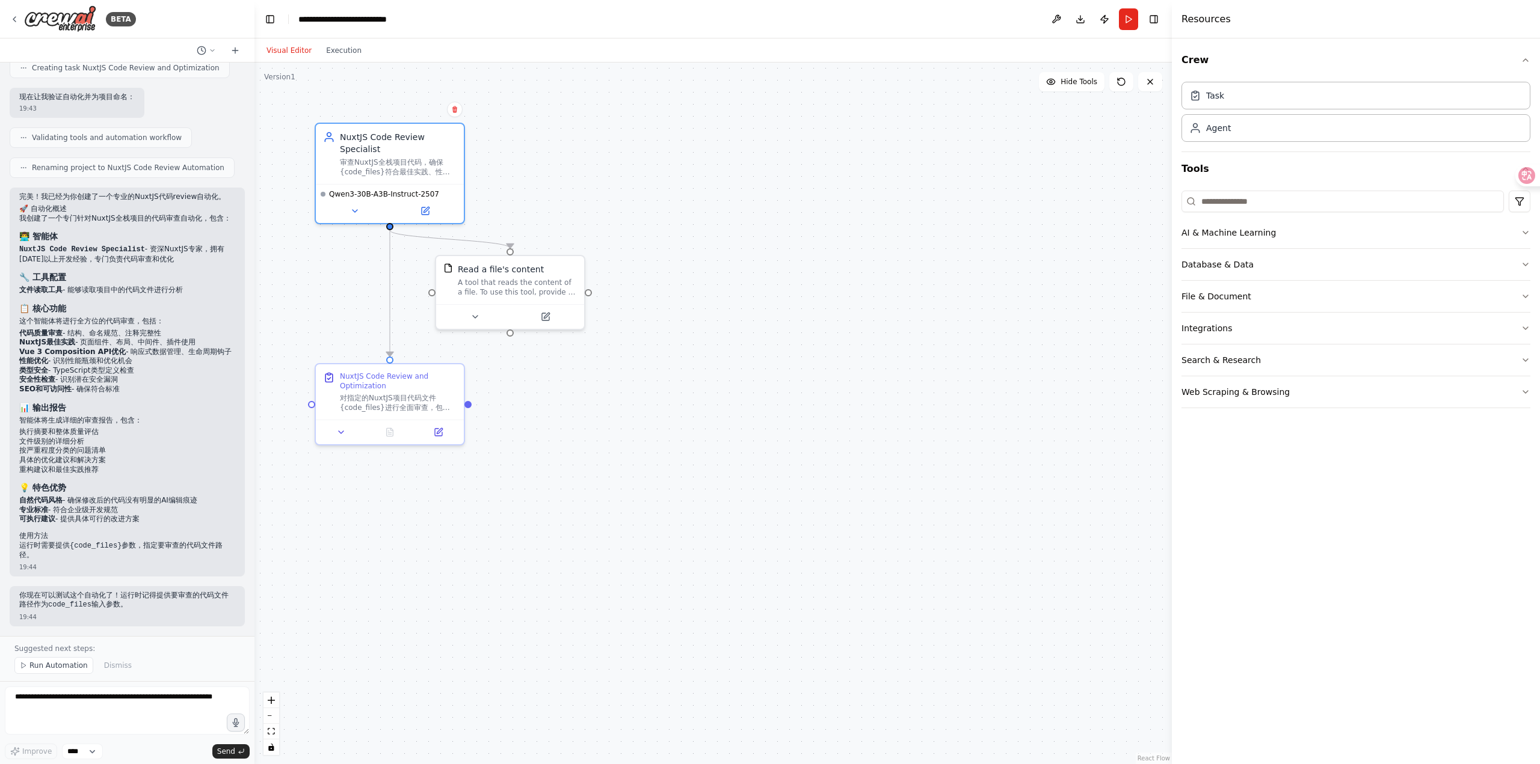
click at [739, 237] on div ".deletable-edge-delete-btn { width: 20px; height: 20px; border: 0px solid #ffff…" at bounding box center [712, 414] width 917 height 702
click at [429, 210] on icon at bounding box center [425, 208] width 10 height 10
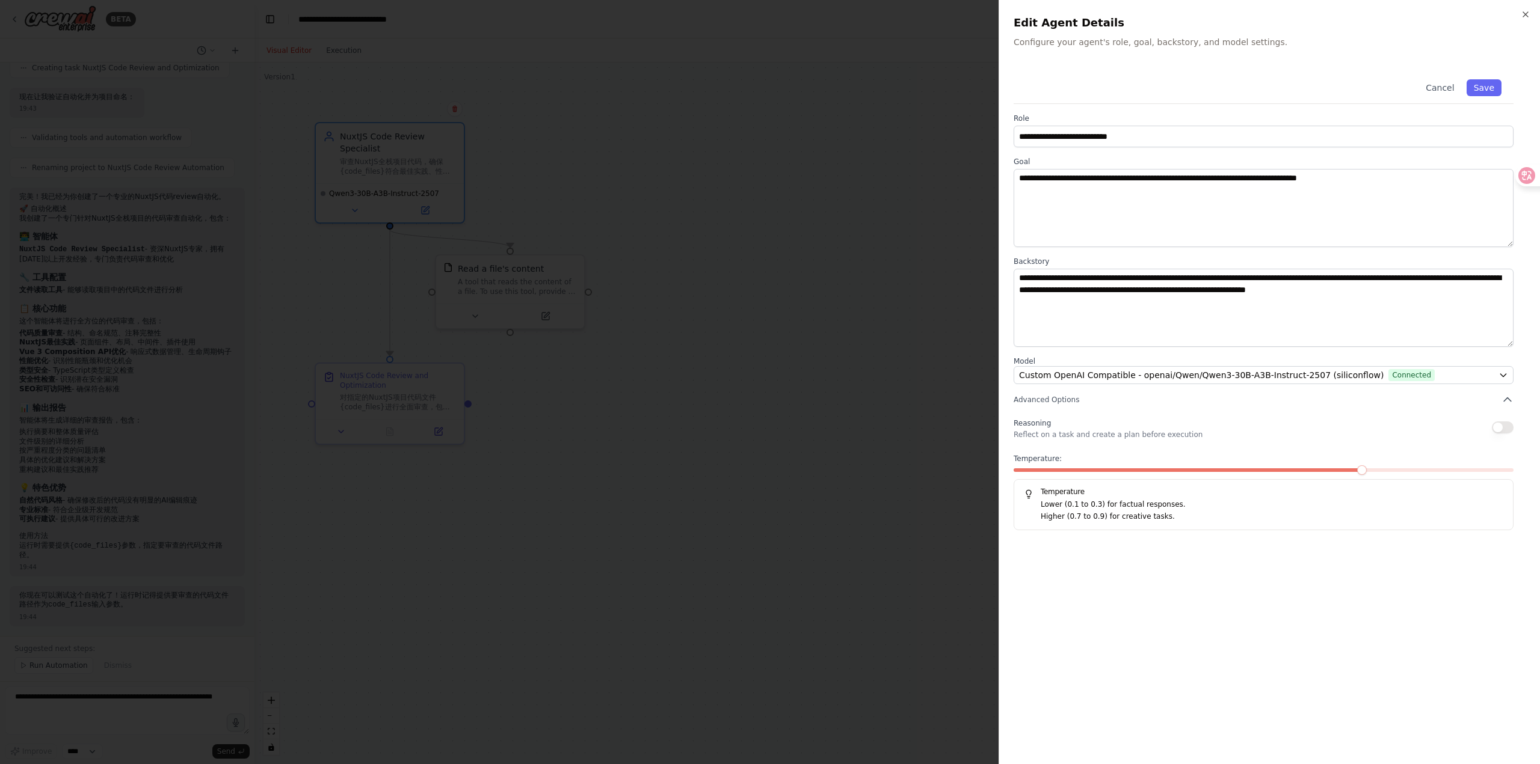
drag, startPoint x: 689, startPoint y: 191, endPoint x: 491, endPoint y: 189, distance: 197.3
click at [688, 191] on div at bounding box center [770, 382] width 1540 height 764
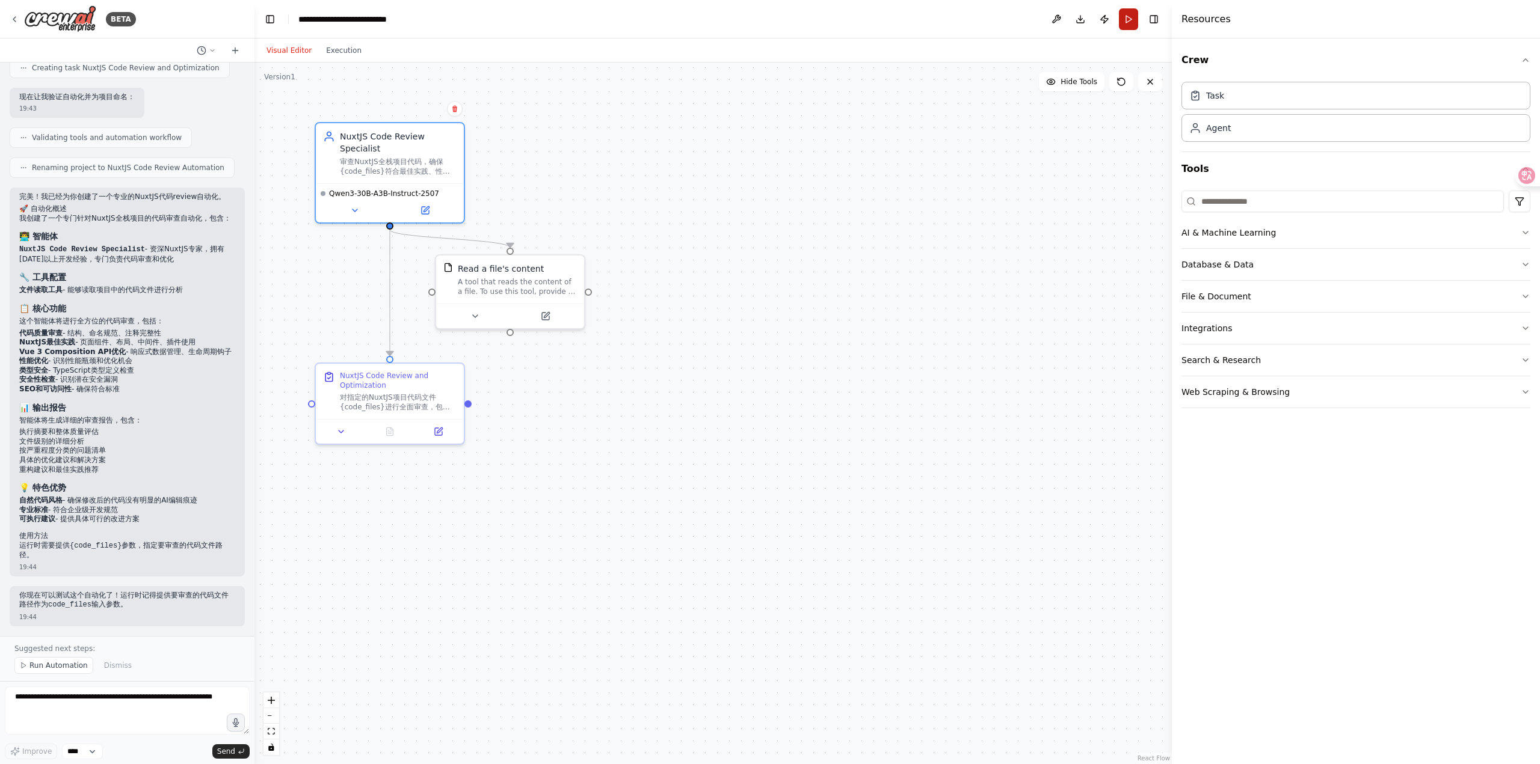
click at [1133, 22] on button "Run" at bounding box center [1128, 19] width 19 height 22
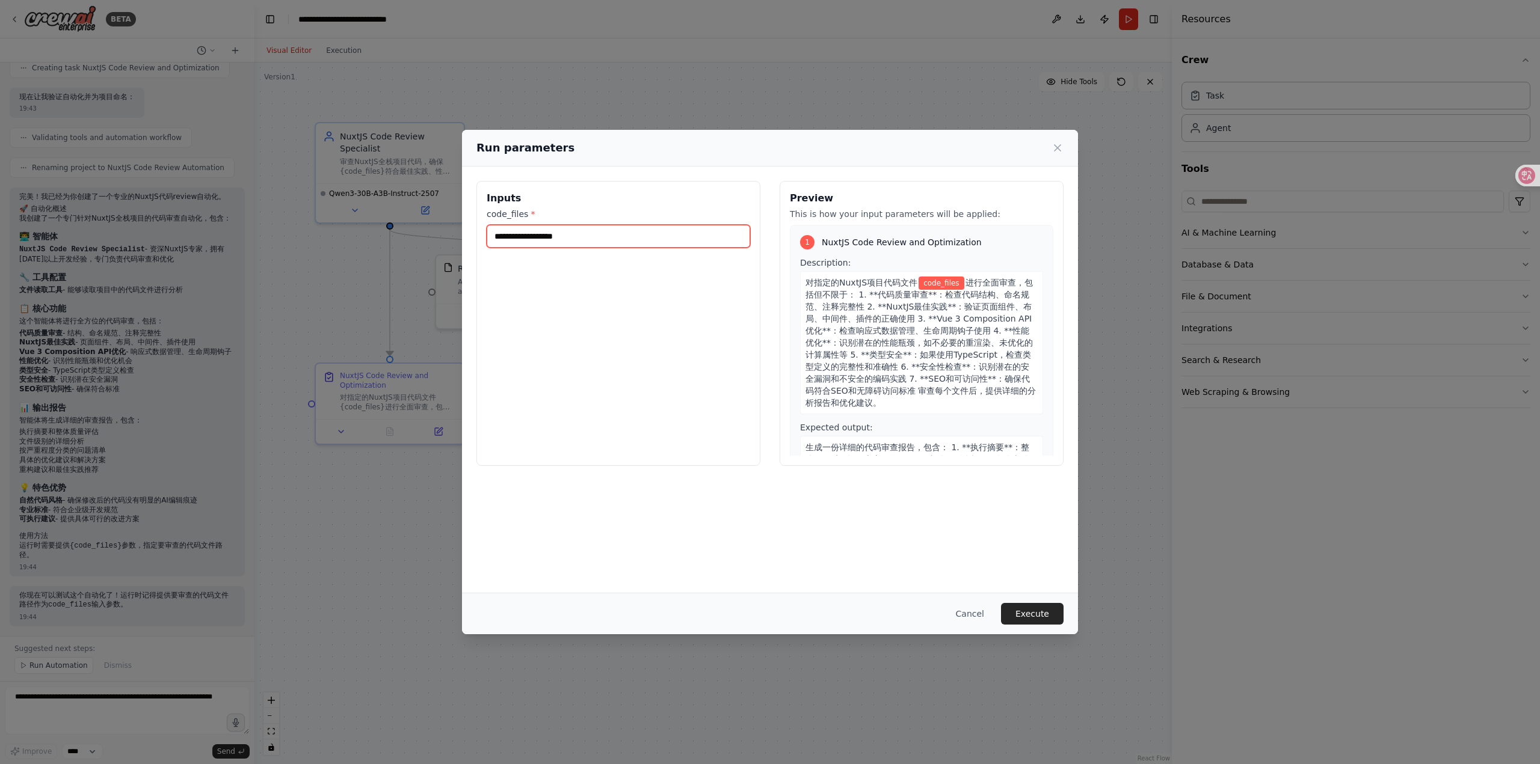
click at [572, 240] on input "code_files *" at bounding box center [618, 236] width 263 height 23
paste input "**********"
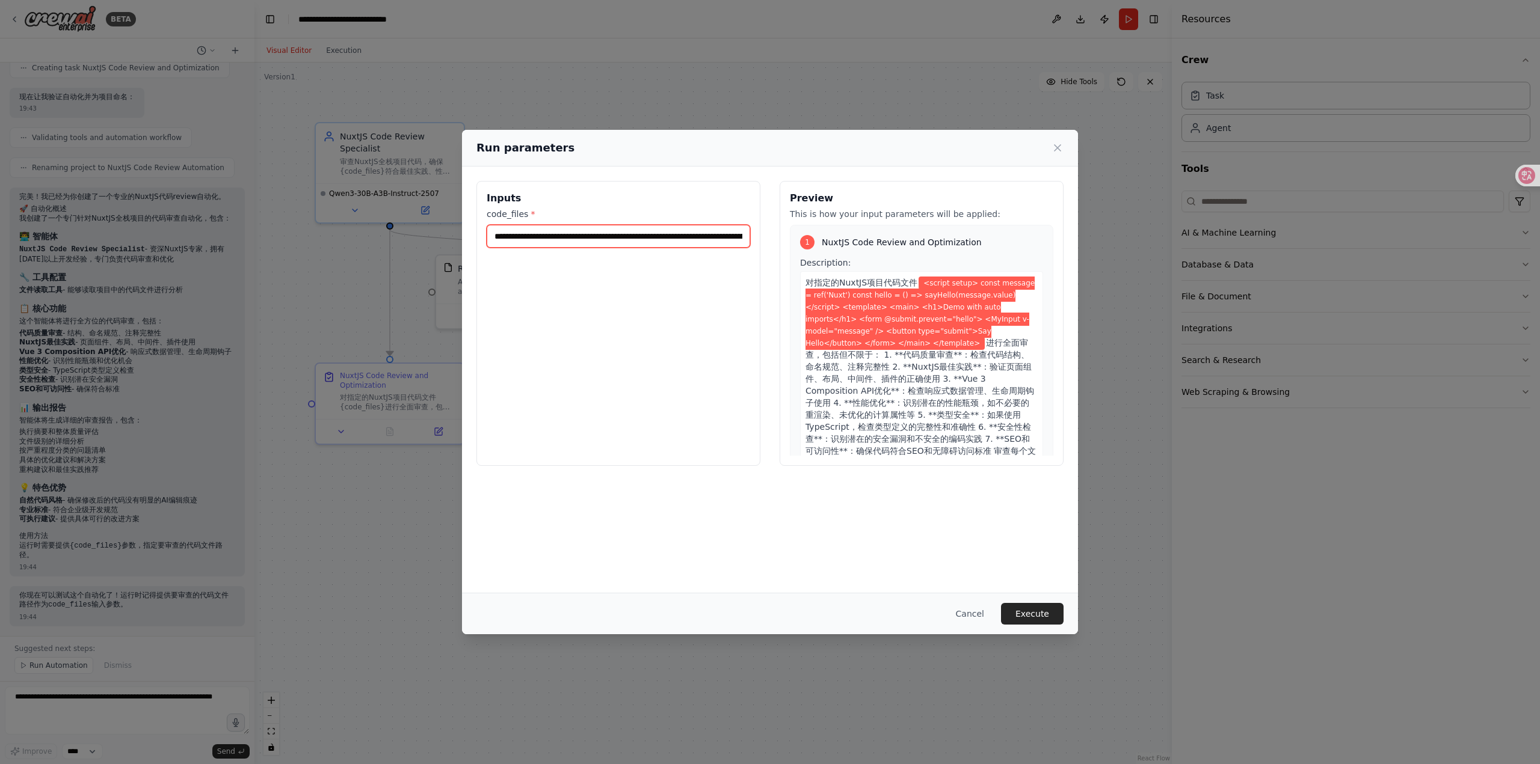
scroll to position [0, 1046]
drag, startPoint x: 529, startPoint y: 236, endPoint x: 472, endPoint y: 233, distance: 57.2
click at [472, 233] on div "**********" at bounding box center [770, 324] width 616 height 314
drag, startPoint x: 928, startPoint y: 295, endPoint x: 941, endPoint y: 299, distance: 13.7
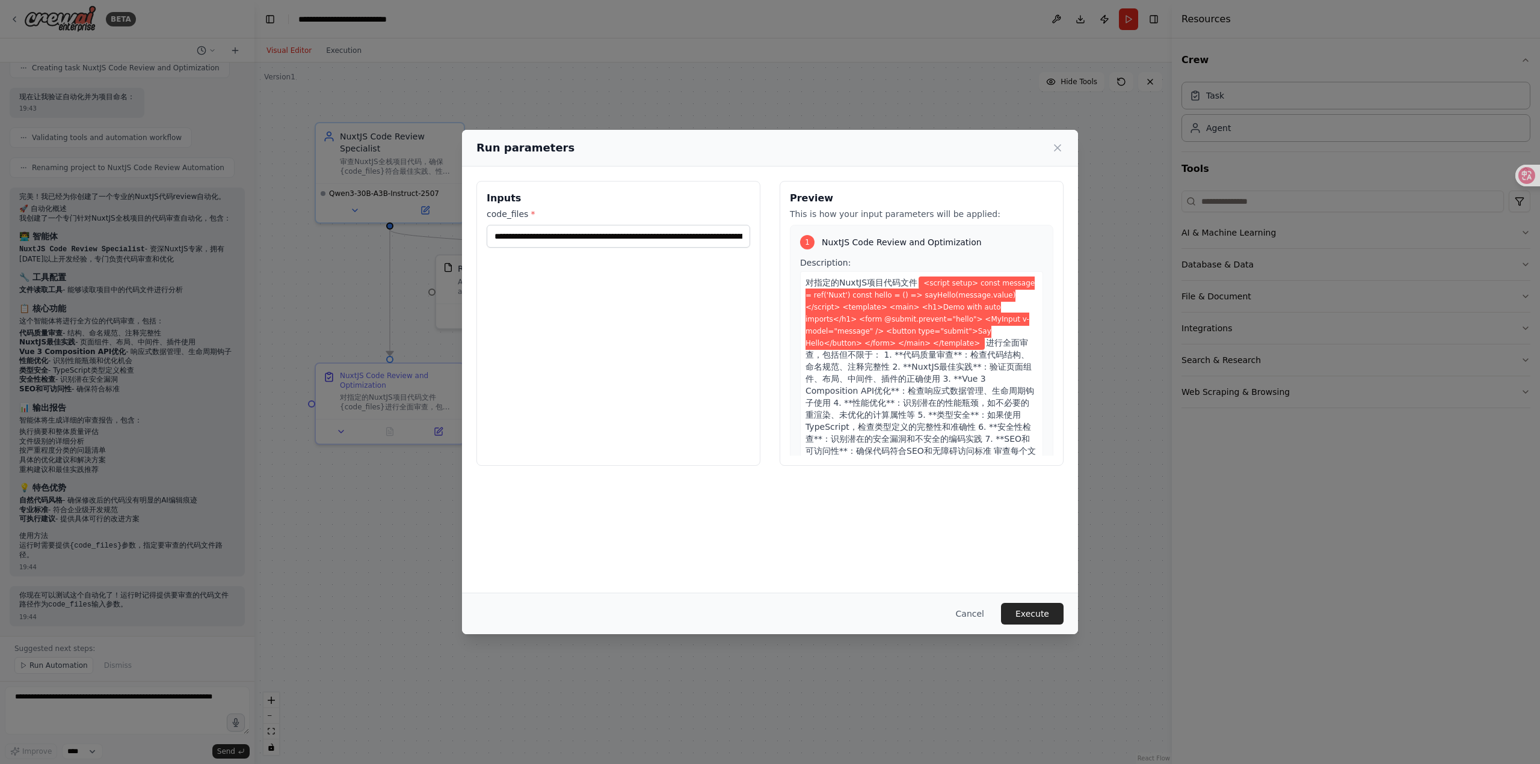
click at [928, 295] on span "<script setup> const message = ref('Nuxt') const hello = () => sayHello(message…" at bounding box center [919, 313] width 229 height 73
click at [929, 293] on span "<script setup> const message = ref('Nuxt') const hello = () => sayHello(message…" at bounding box center [919, 313] width 229 height 73
click at [711, 237] on input "**********" at bounding box center [618, 236] width 263 height 23
drag, startPoint x: 726, startPoint y: 236, endPoint x: 552, endPoint y: 238, distance: 173.8
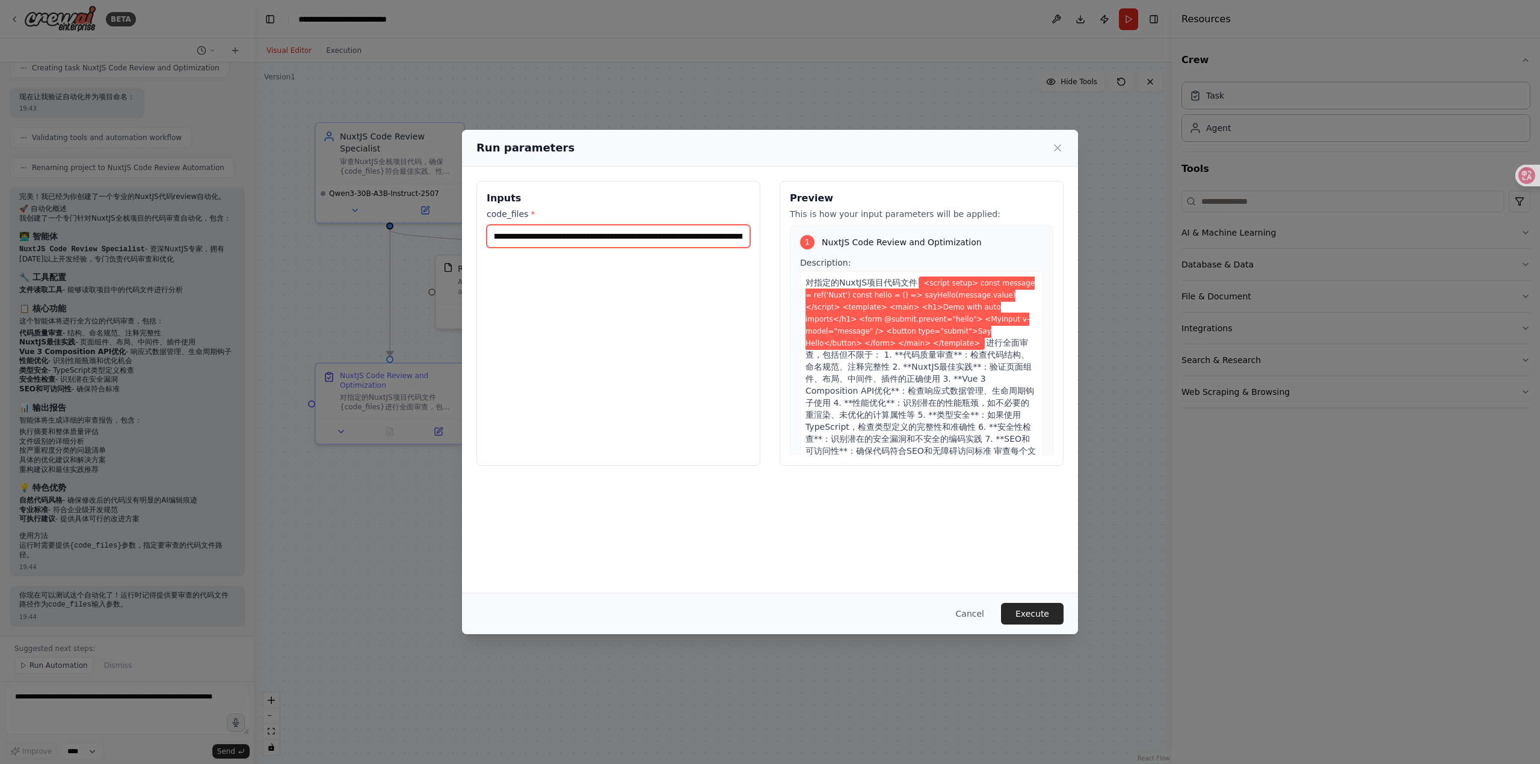
click at [565, 237] on input "**********" at bounding box center [618, 236] width 263 height 23
click at [529, 241] on input "**********" at bounding box center [618, 236] width 263 height 23
click at [532, 244] on input "**********" at bounding box center [618, 236] width 263 height 23
click at [531, 238] on input "**********" at bounding box center [618, 236] width 263 height 23
type input "**********"
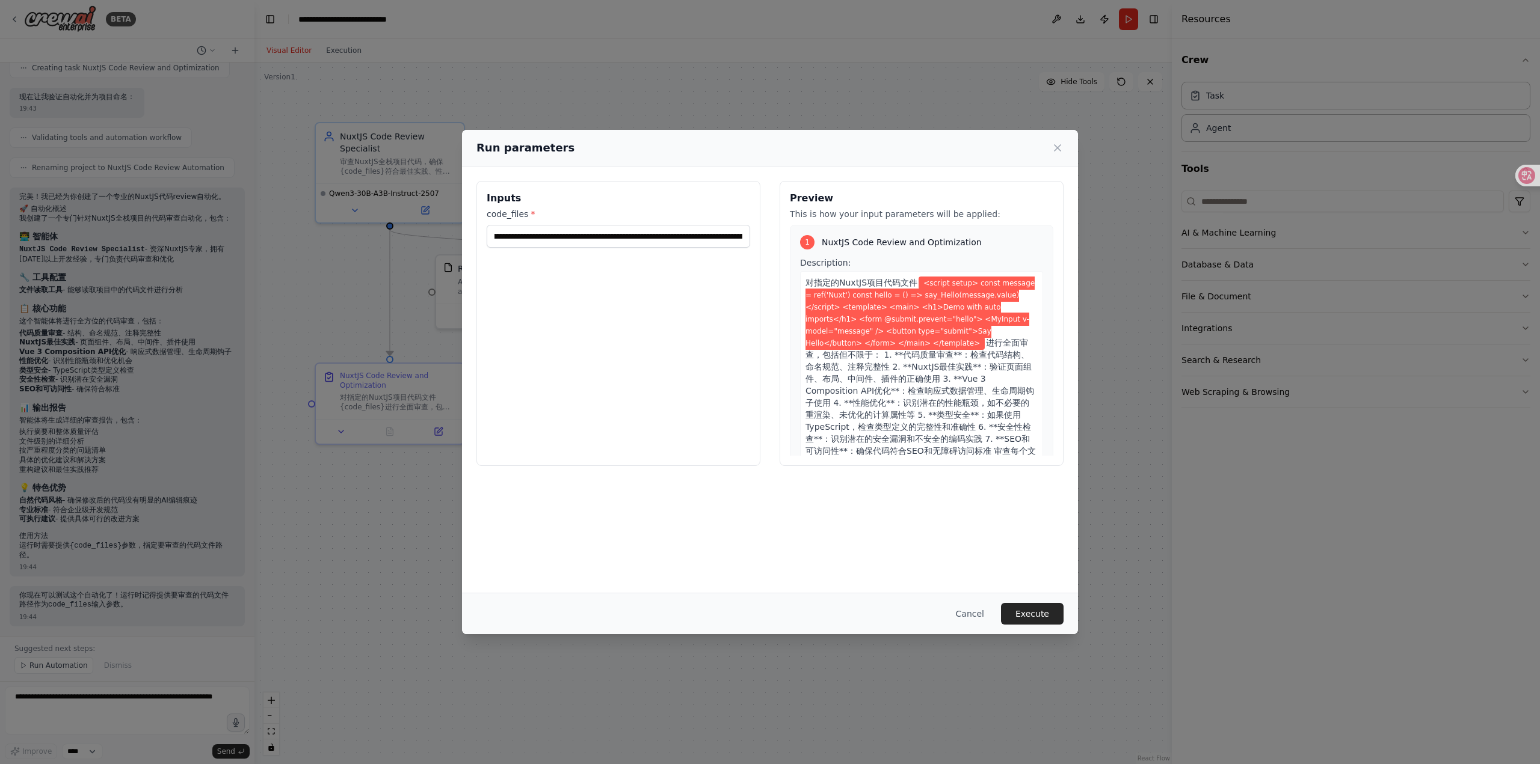
click at [1058, 606] on button "Execute" at bounding box center [1032, 614] width 63 height 22
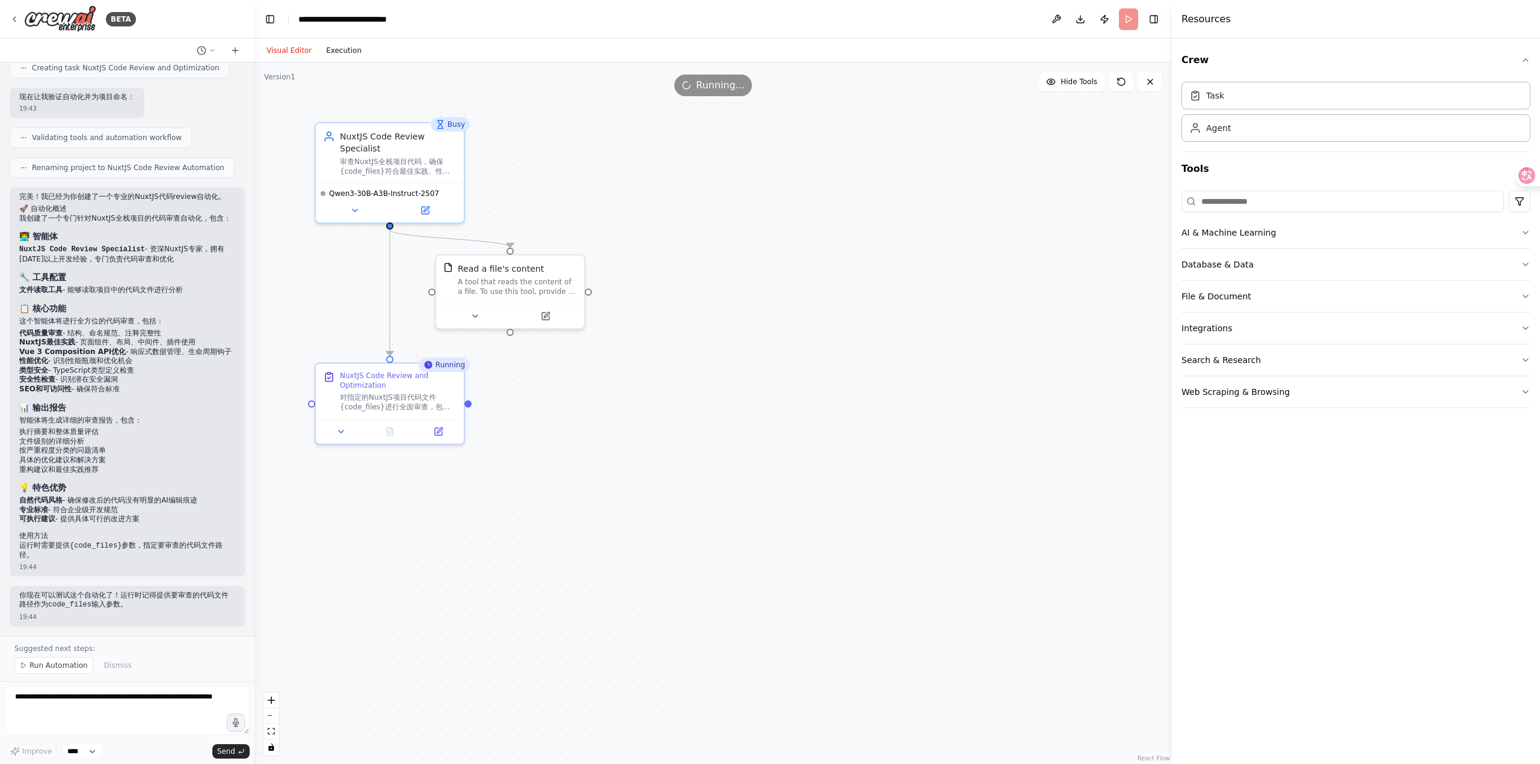
click at [339, 49] on button "Execution" at bounding box center [344, 50] width 50 height 14
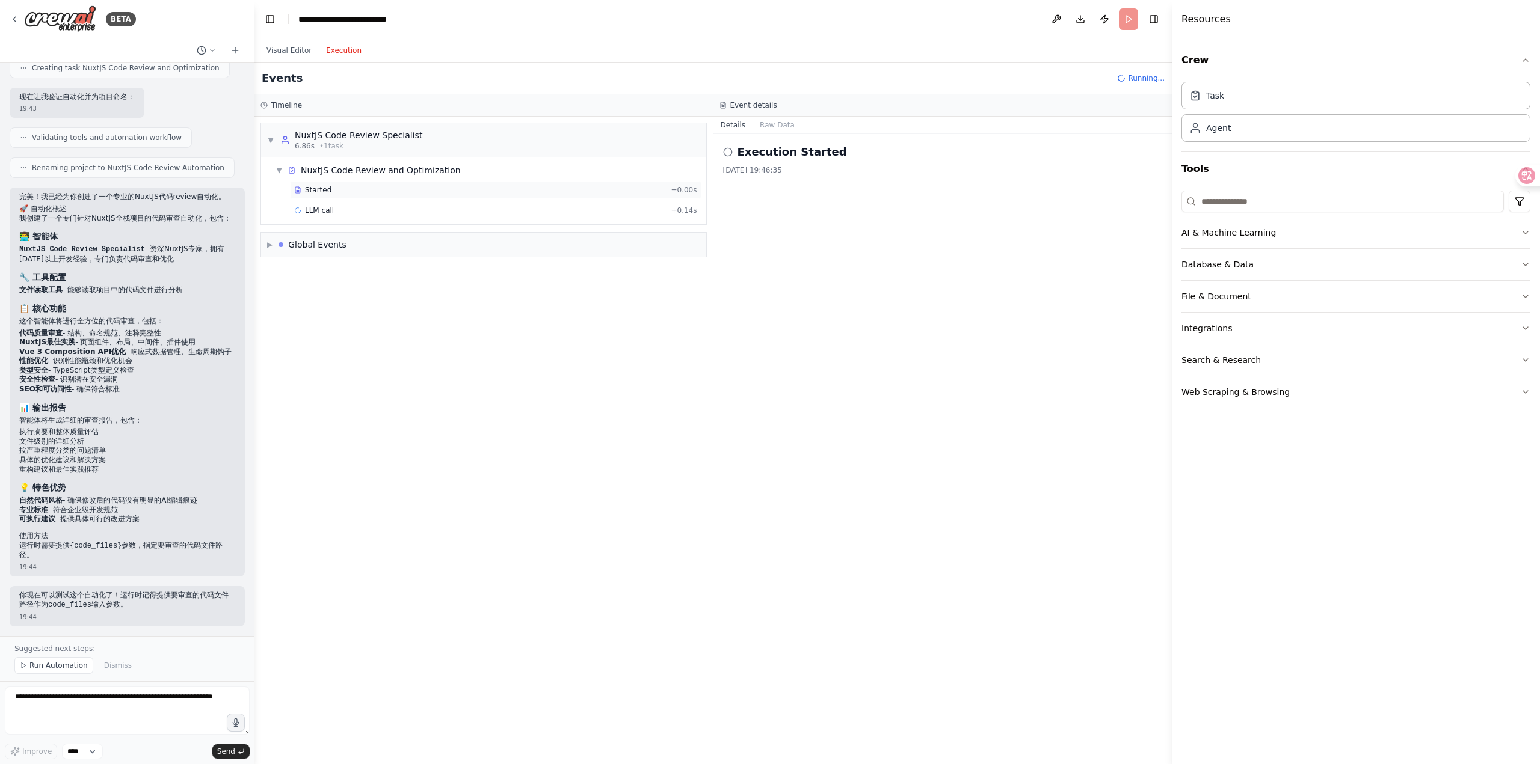
click at [364, 185] on div "Started" at bounding box center [480, 190] width 372 height 10
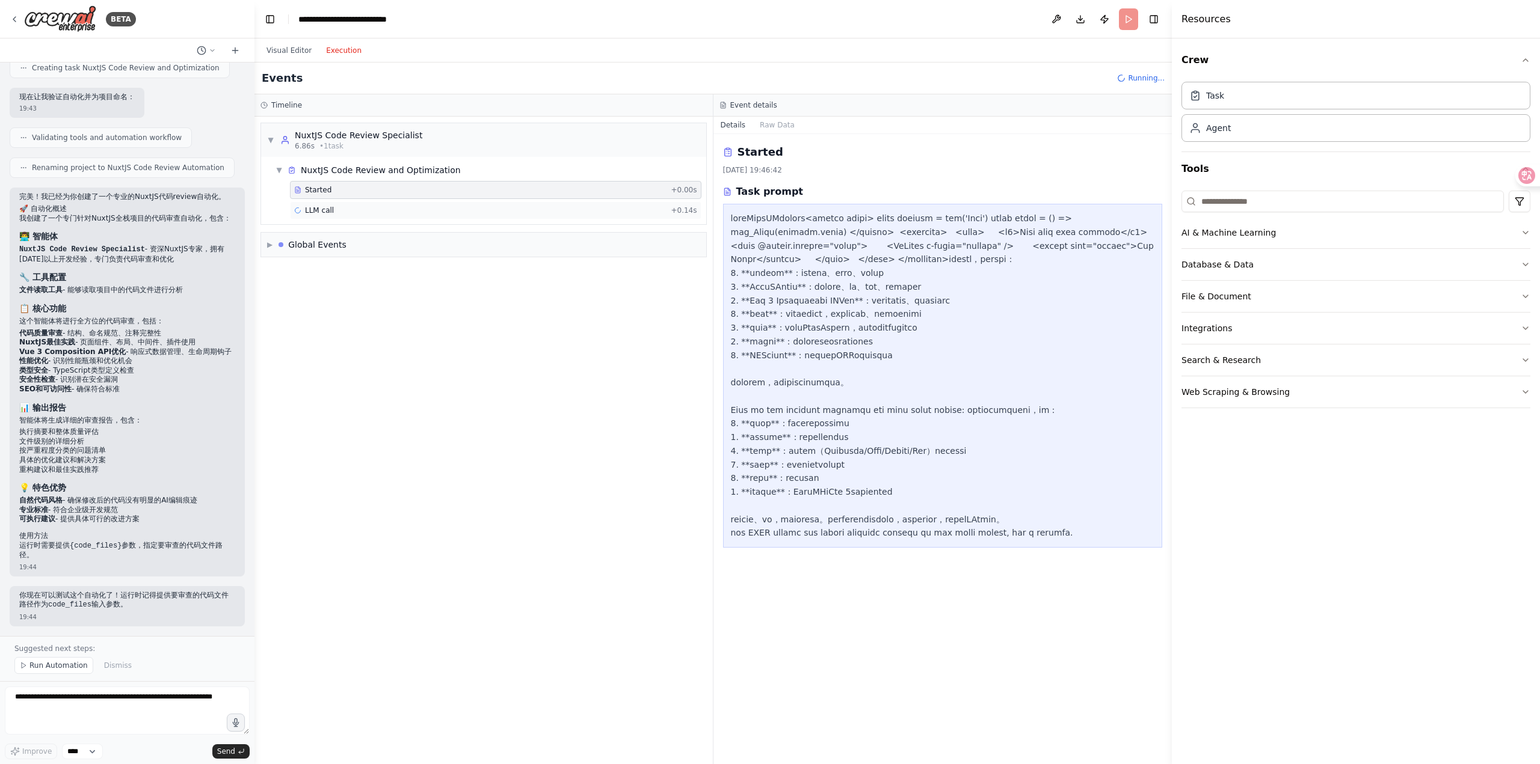
click at [381, 203] on div "LLM call + 0.14s" at bounding box center [495, 210] width 411 height 18
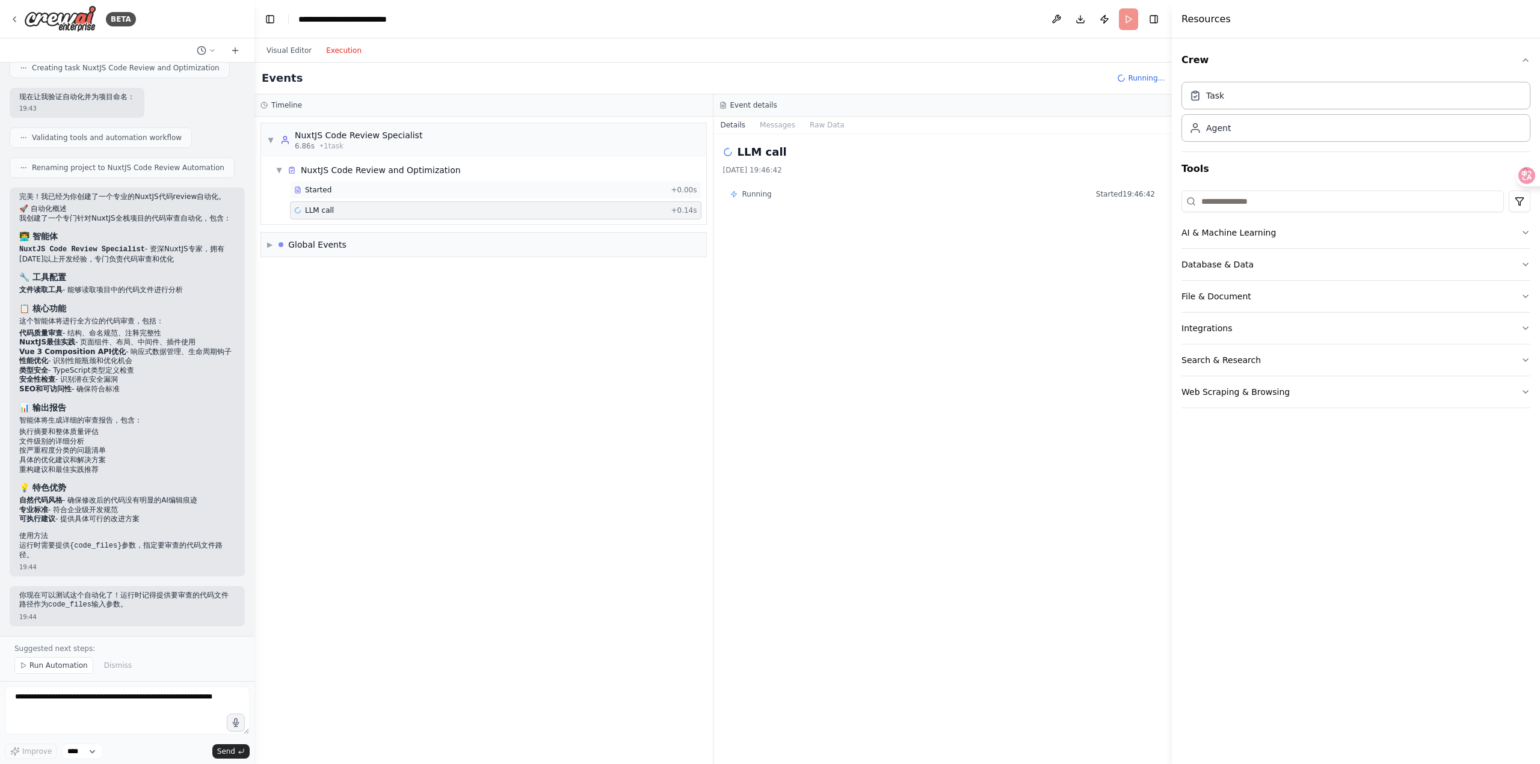
click at [383, 185] on div "Started" at bounding box center [480, 190] width 372 height 10
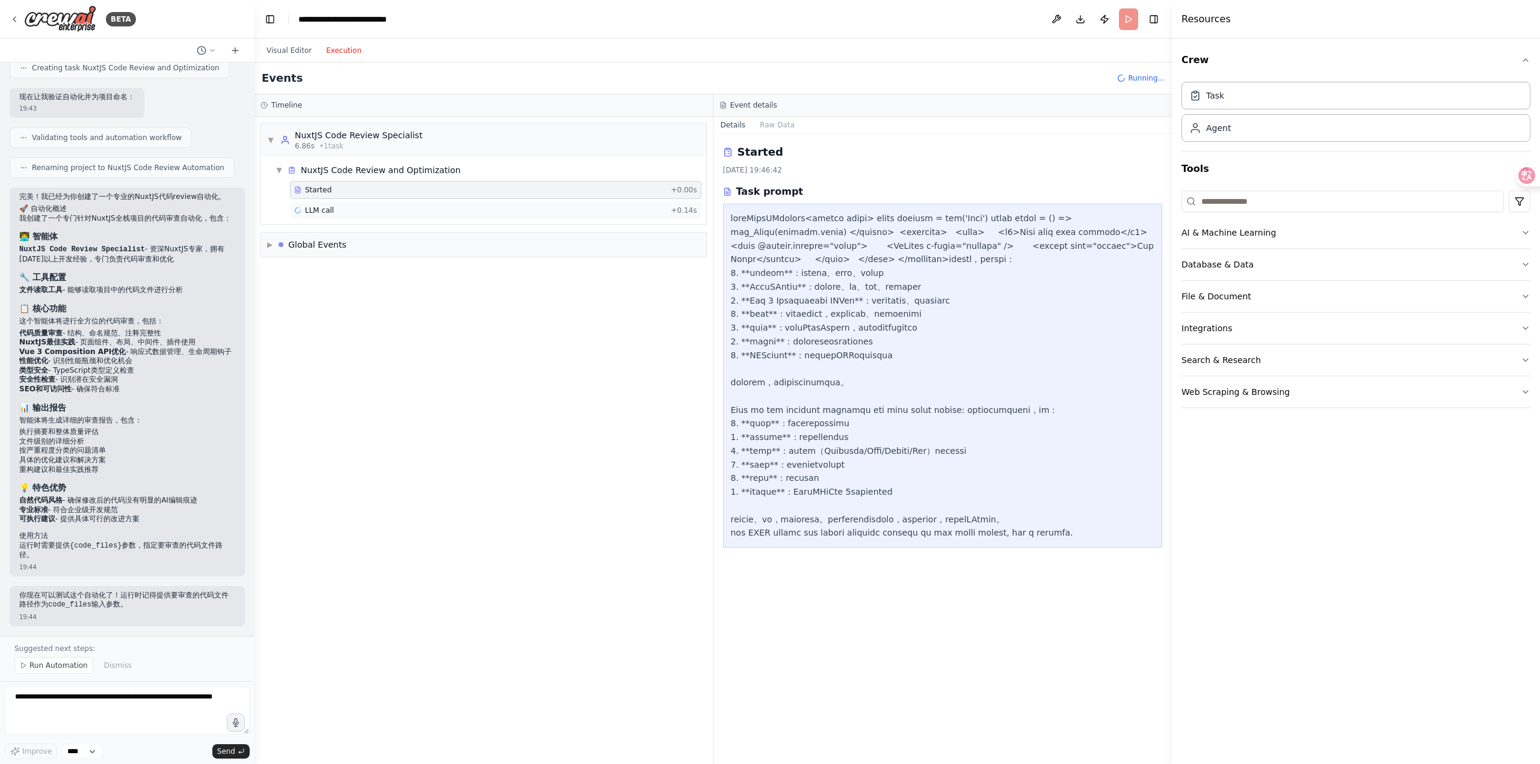
click at [382, 204] on div "LLM call + 0.14s" at bounding box center [495, 210] width 411 height 18
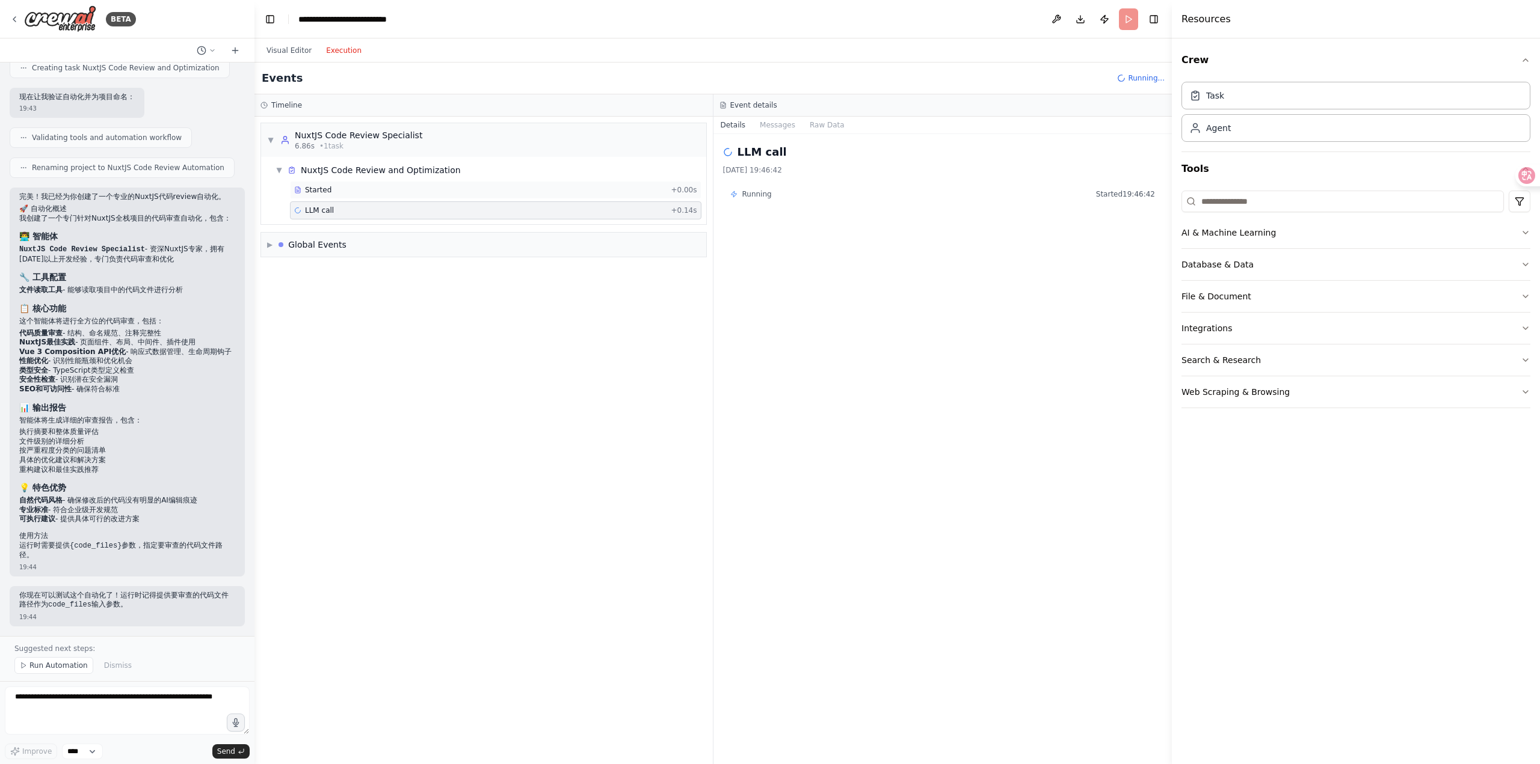
click at [382, 191] on div "Started" at bounding box center [480, 190] width 372 height 10
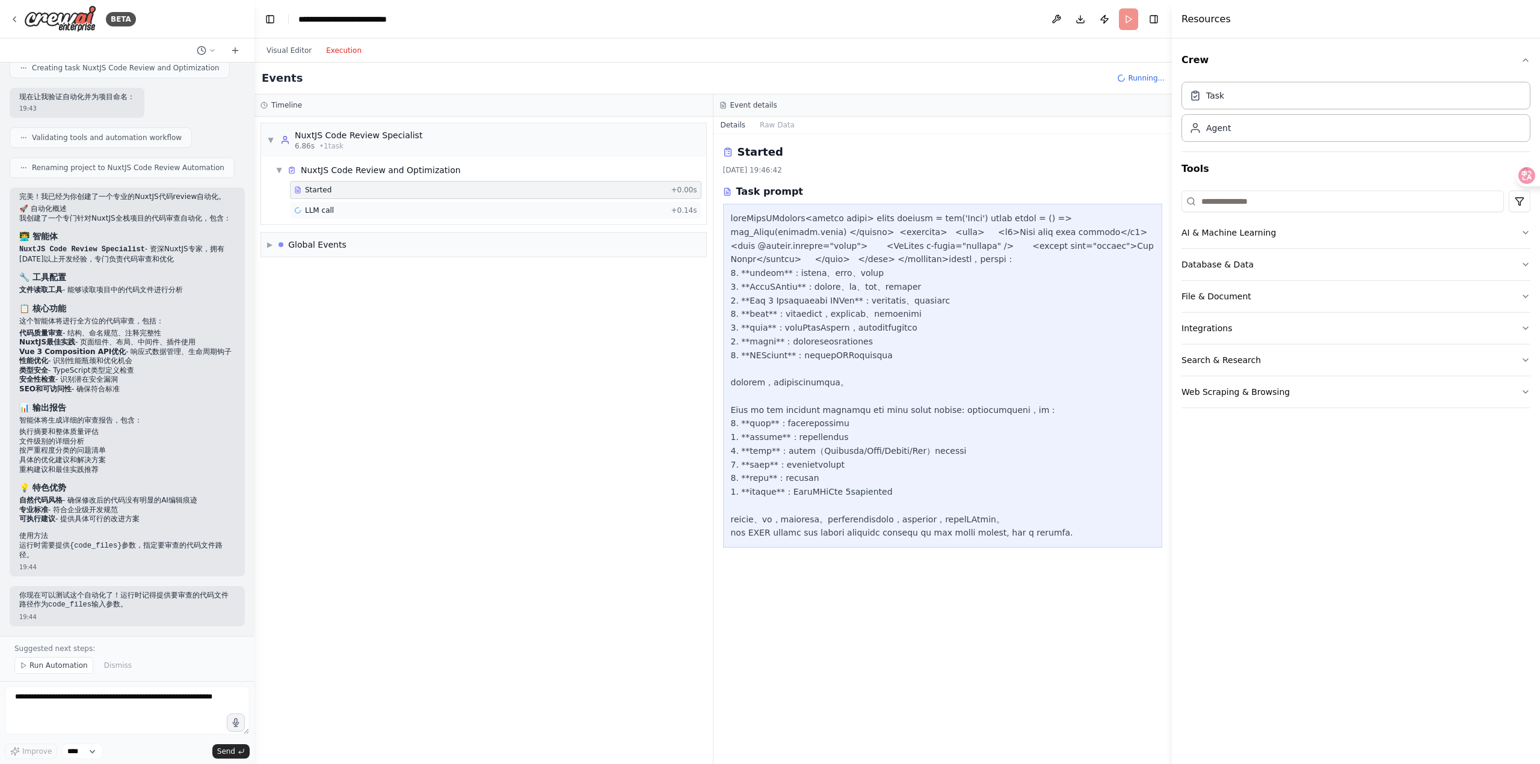
click at [381, 204] on div "LLM call + 0.14s" at bounding box center [495, 210] width 411 height 18
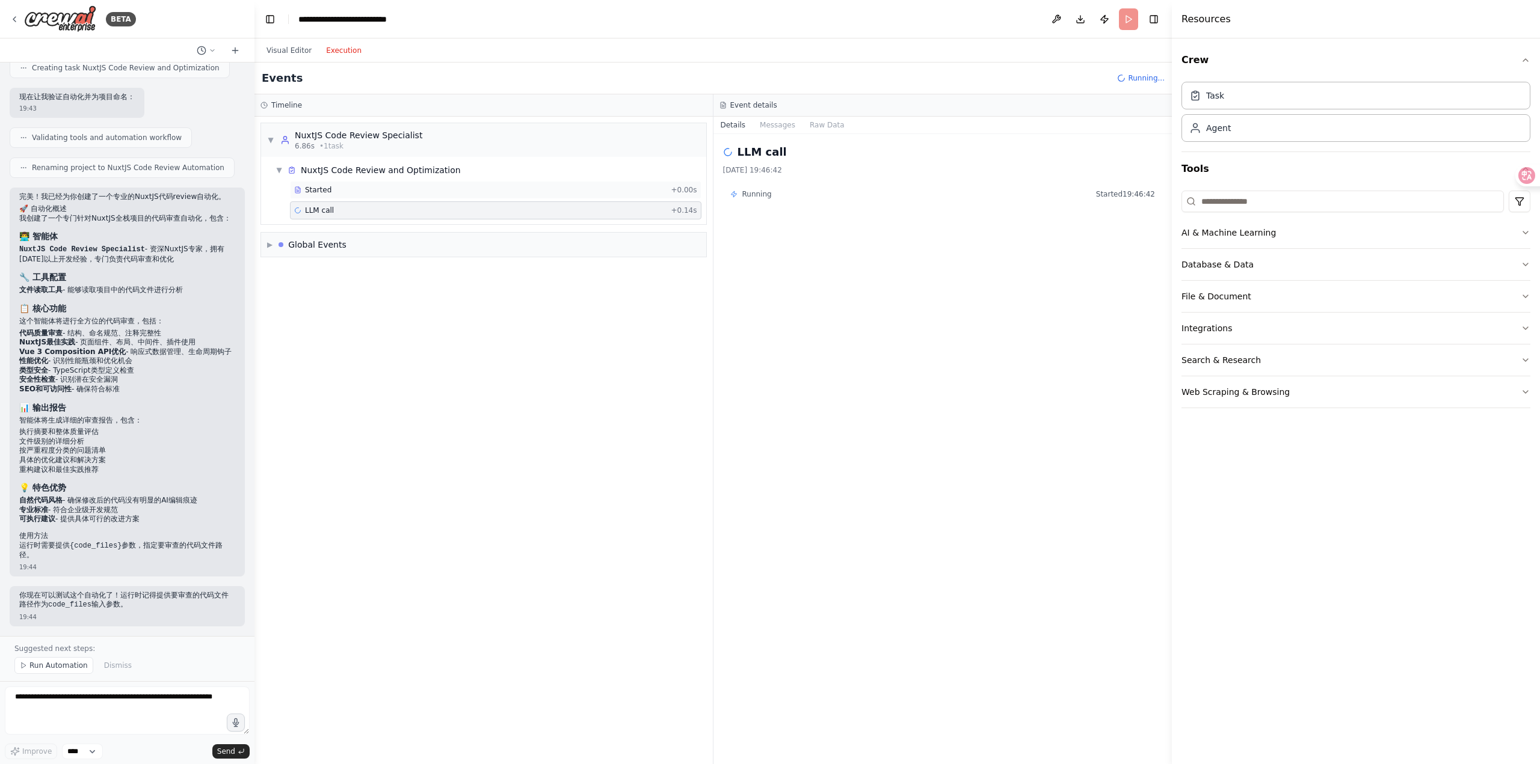
click at [379, 185] on div "Started + 0.00s" at bounding box center [495, 190] width 411 height 18
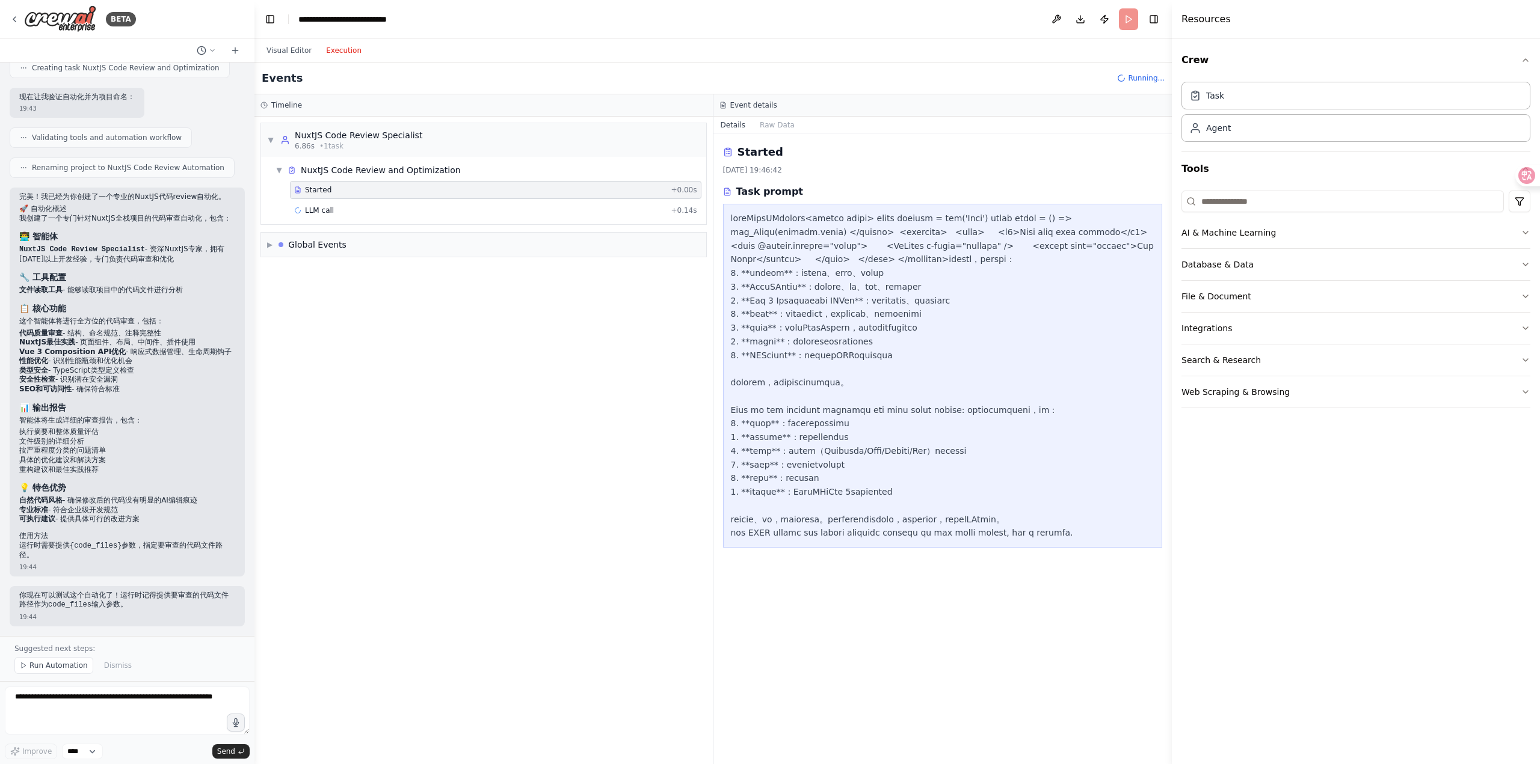
click at [378, 200] on div "Started + 0.00s LLM call + 0.14s" at bounding box center [488, 201] width 435 height 41
click at [383, 205] on div "LLM call + 0.14s" at bounding box center [495, 210] width 411 height 18
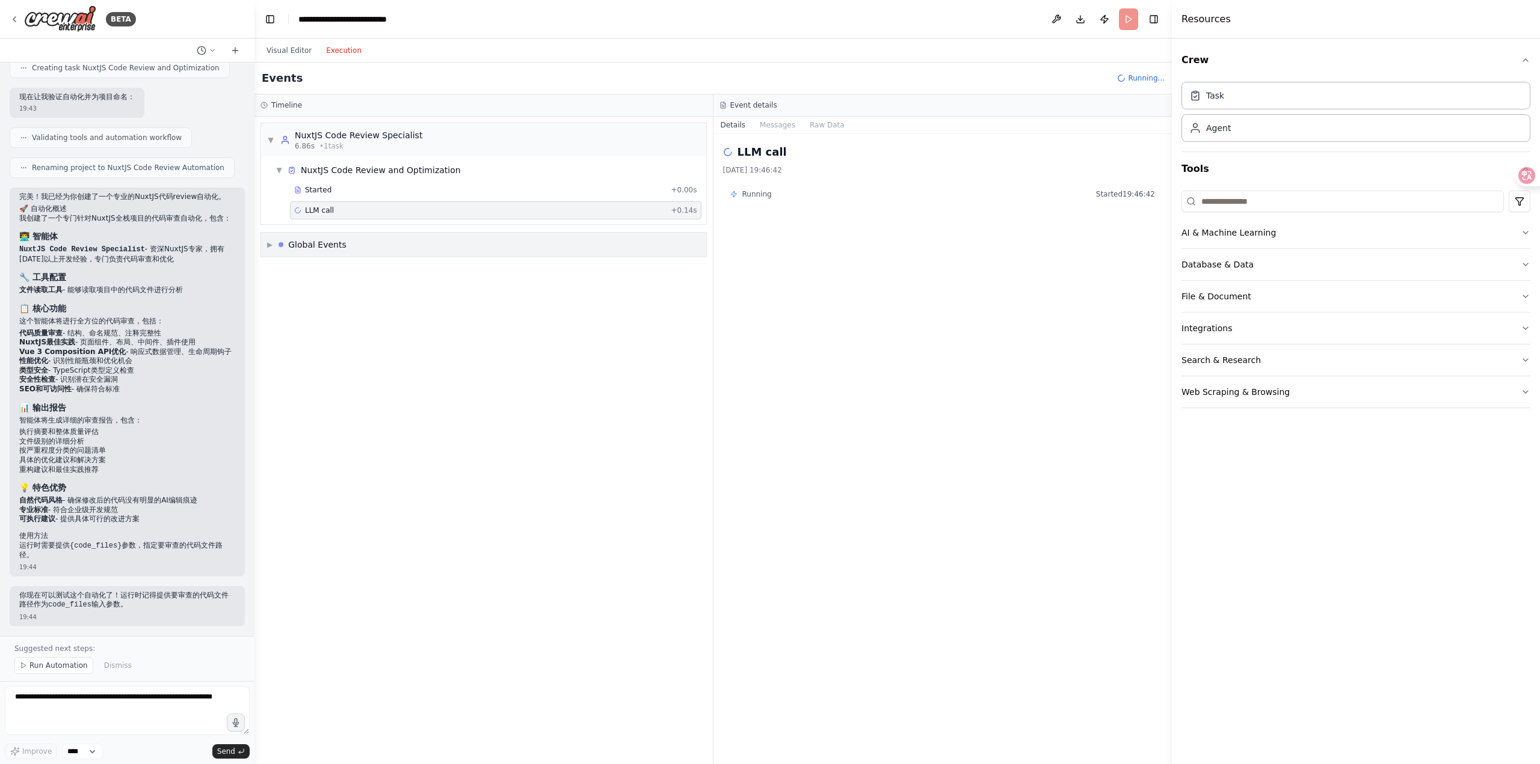
click at [360, 238] on div "▶ Global Events" at bounding box center [483, 245] width 445 height 24
click at [363, 194] on div "Started" at bounding box center [480, 190] width 372 height 10
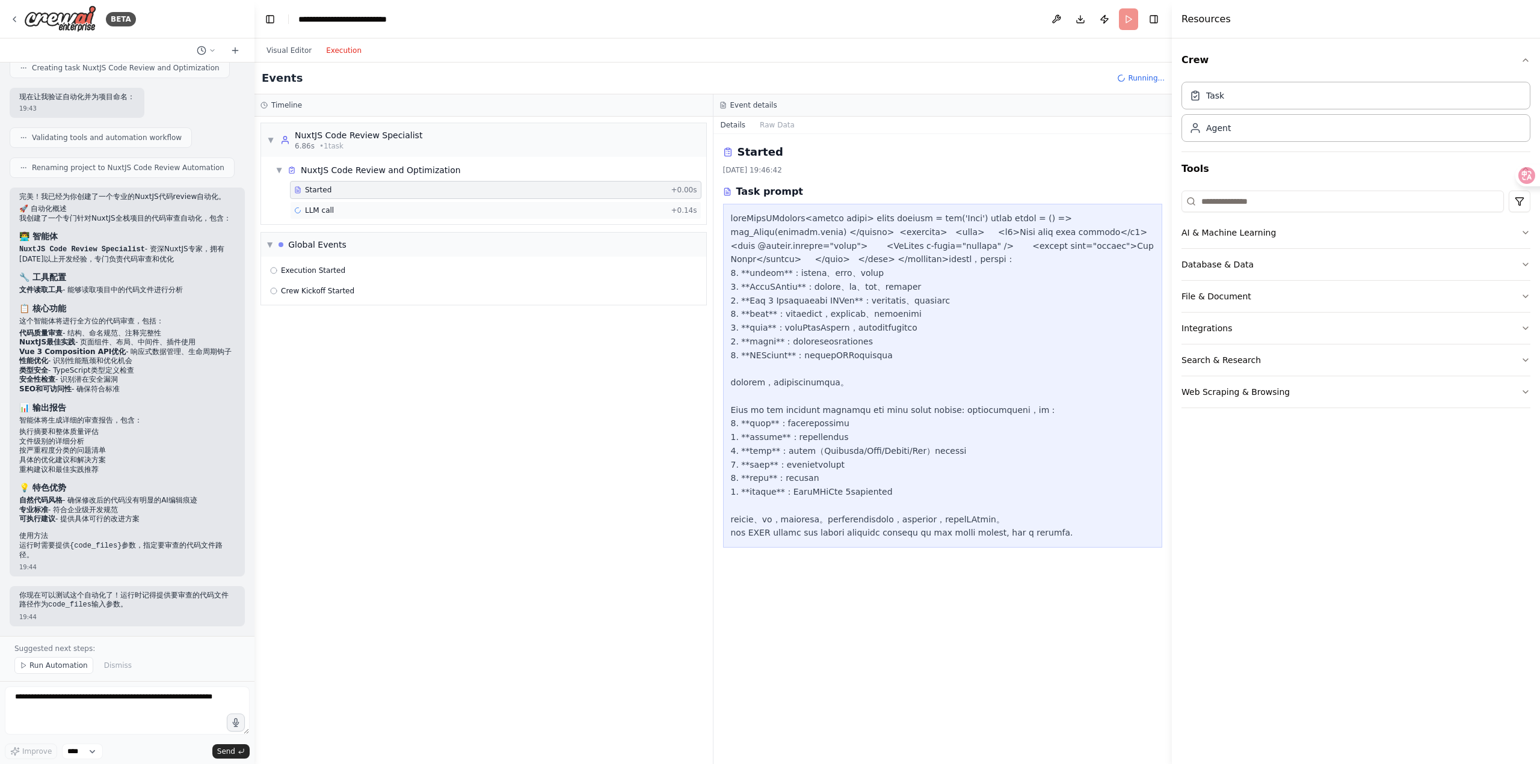
click at [325, 203] on div "LLM call + 0.14s" at bounding box center [495, 210] width 411 height 18
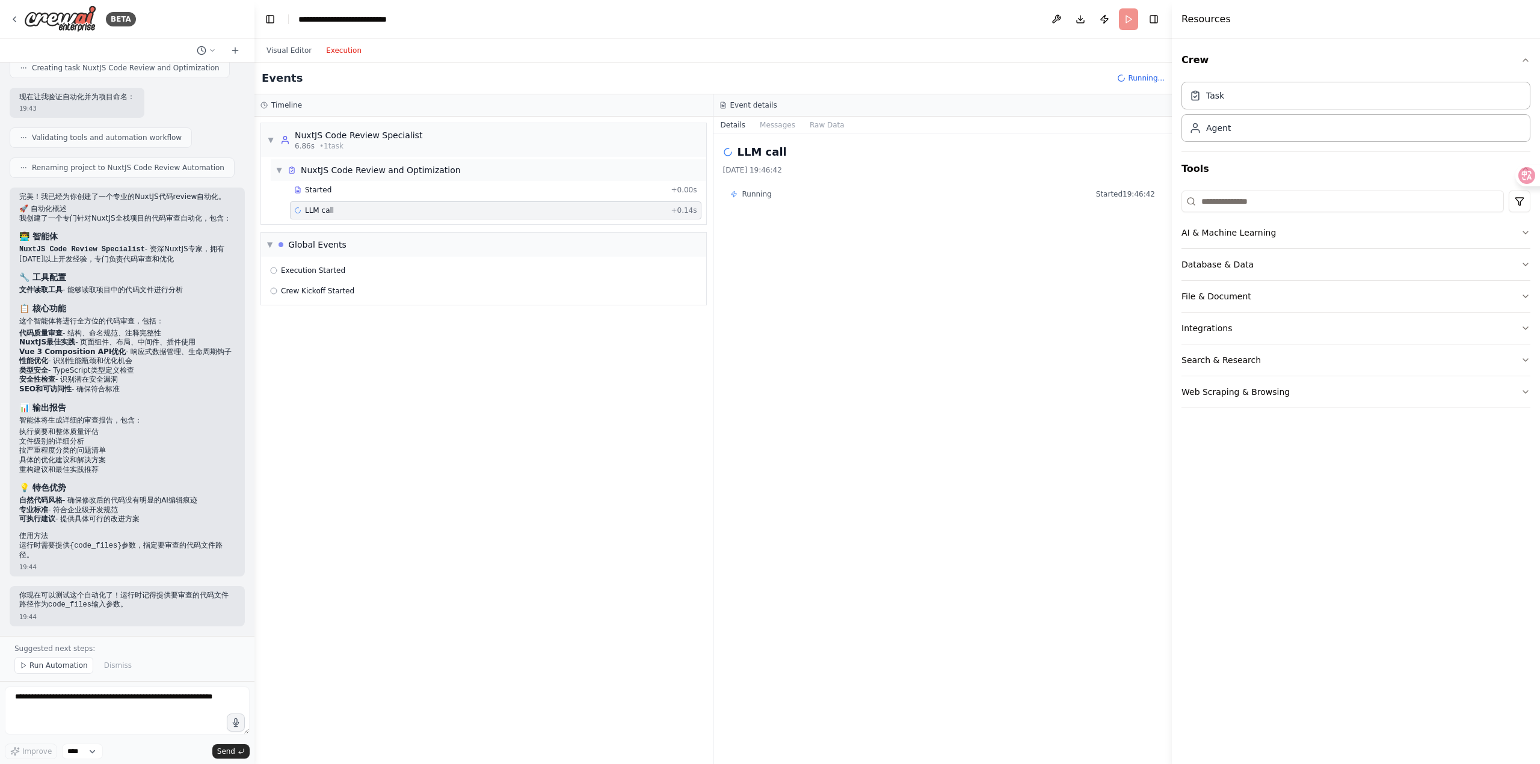
scroll to position [533, 0]
click at [357, 247] on div "▼ Global Events" at bounding box center [483, 245] width 445 height 24
click at [357, 247] on div "▶ Global Events" at bounding box center [483, 245] width 445 height 24
click at [568, 194] on div "Started" at bounding box center [480, 190] width 372 height 10
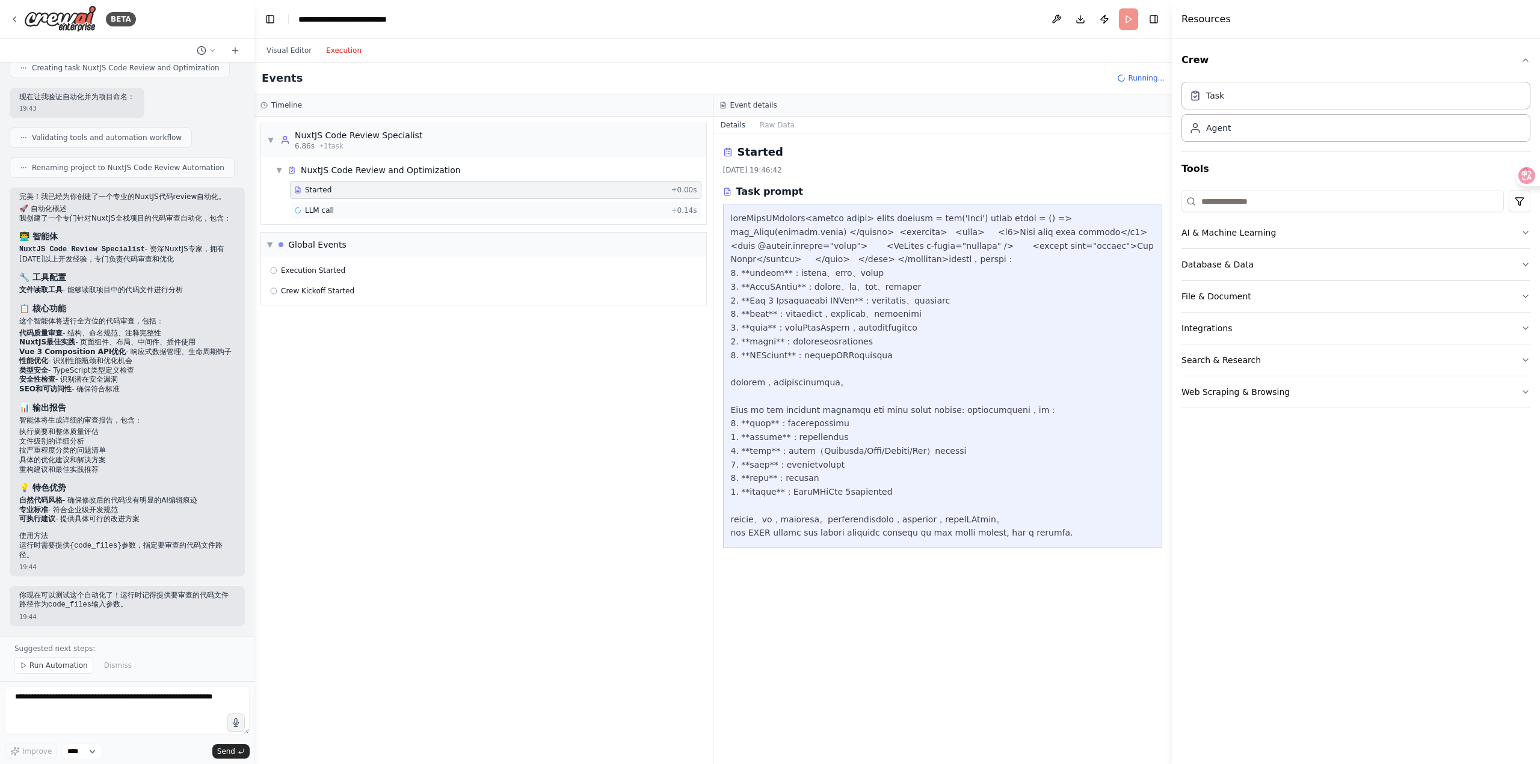
click at [560, 210] on div "LLM call + 0.14s" at bounding box center [495, 211] width 403 height 10
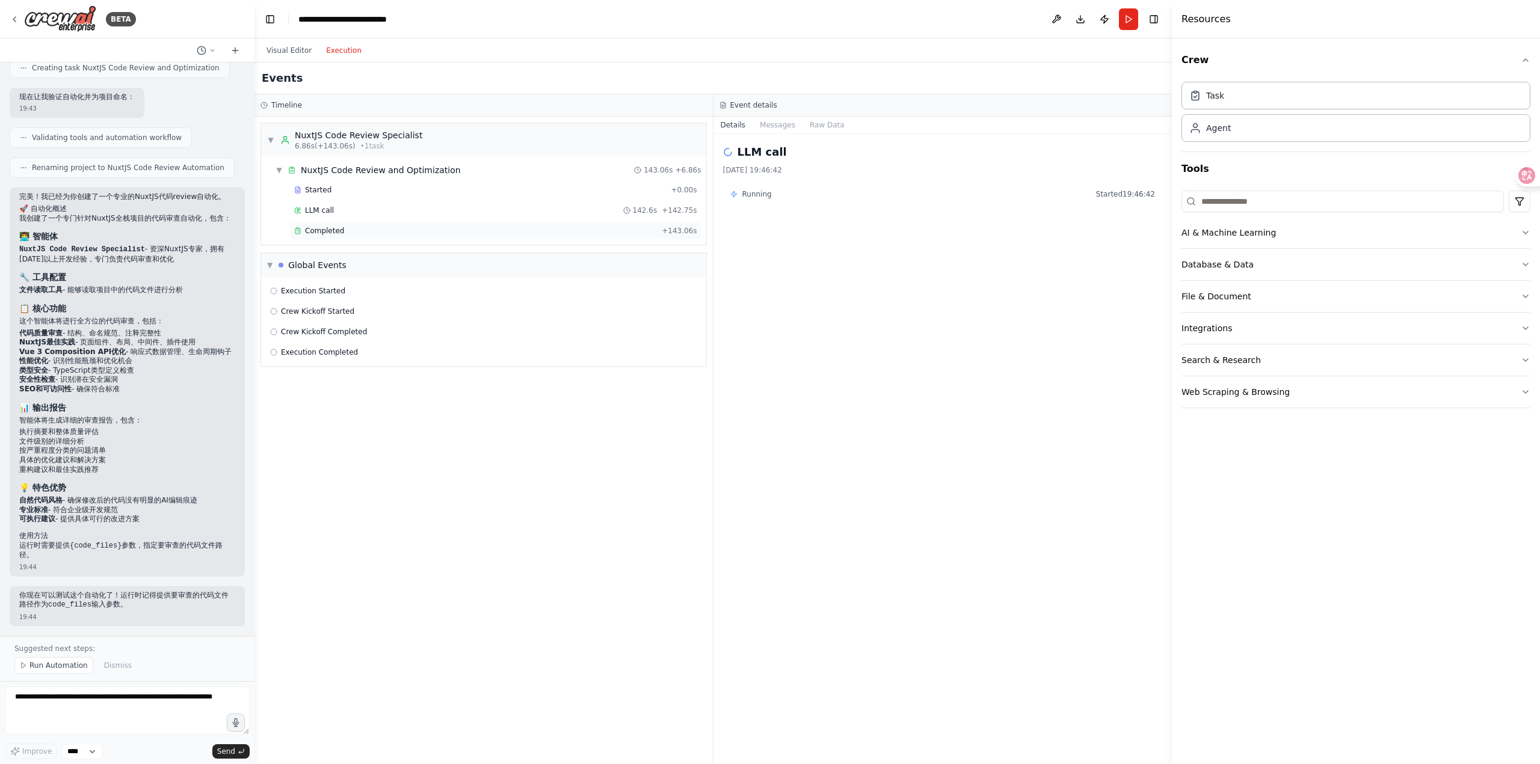
click at [464, 235] on div "Completed" at bounding box center [475, 231] width 363 height 10
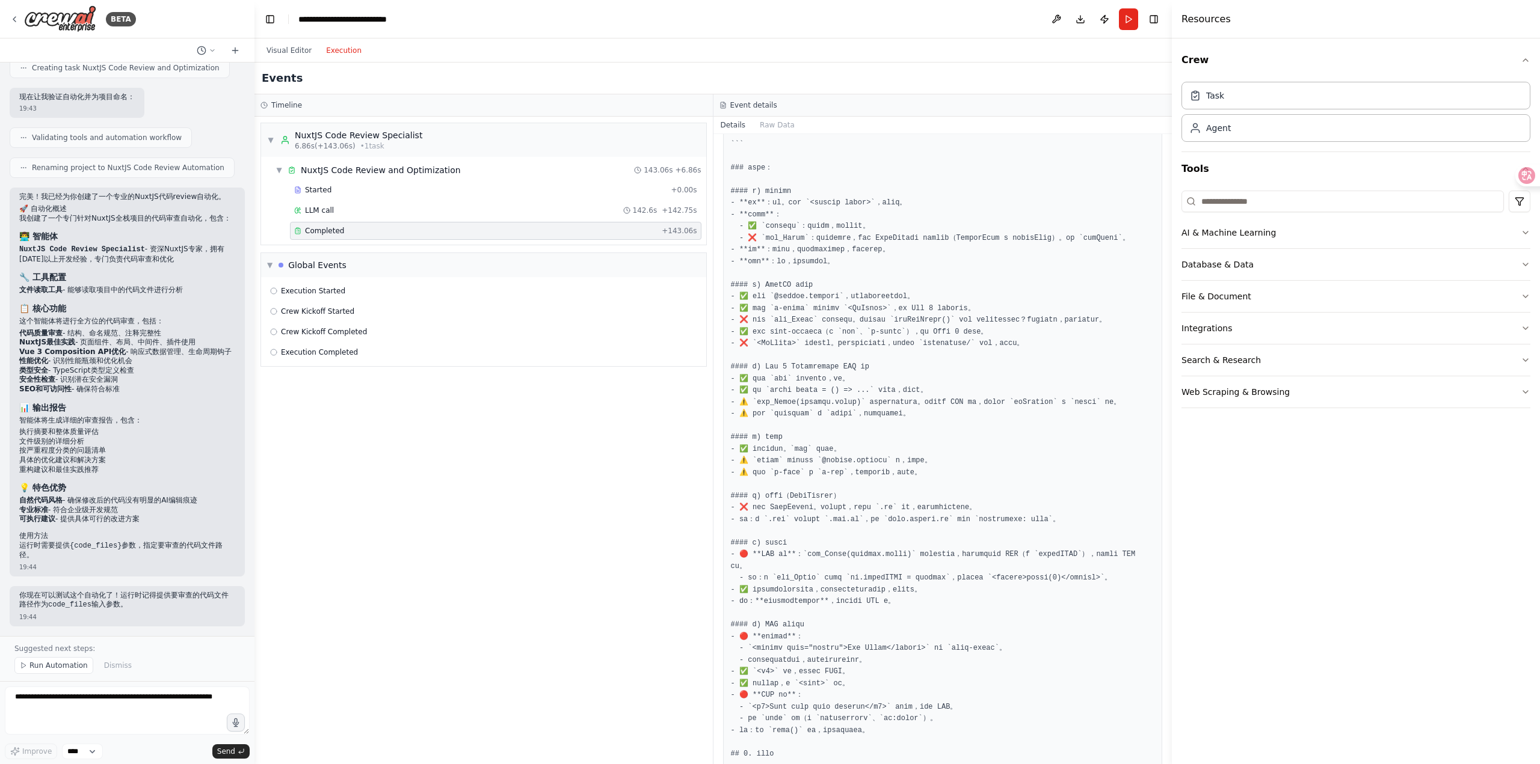
scroll to position [0, 0]
